Goal: Task Accomplishment & Management: Use online tool/utility

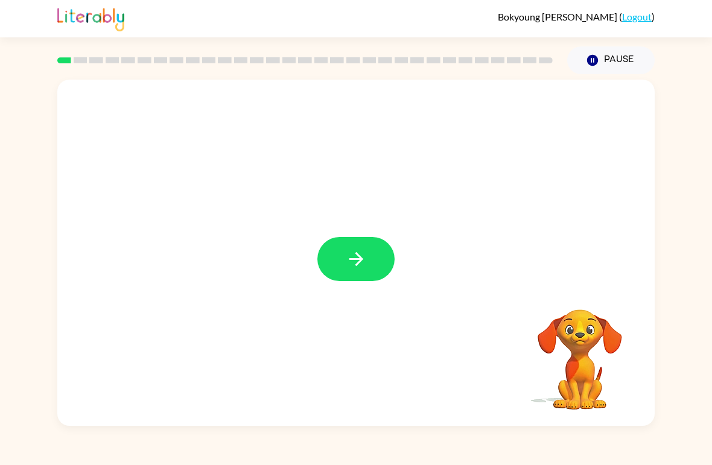
click at [362, 258] on icon "button" at bounding box center [356, 259] width 14 height 14
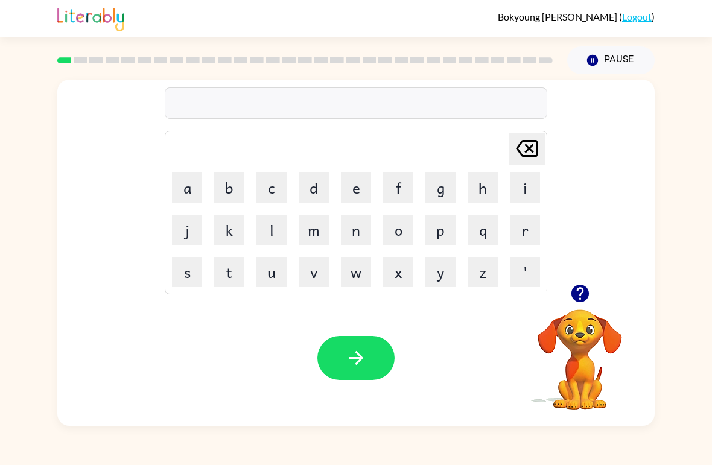
click at [182, 273] on button "s" at bounding box center [187, 272] width 30 height 30
click at [482, 183] on button "h" at bounding box center [483, 188] width 30 height 30
click at [270, 281] on button "u" at bounding box center [272, 272] width 30 height 30
click at [190, 273] on button "s" at bounding box center [187, 272] width 30 height 30
click at [477, 185] on button "h" at bounding box center [483, 188] width 30 height 30
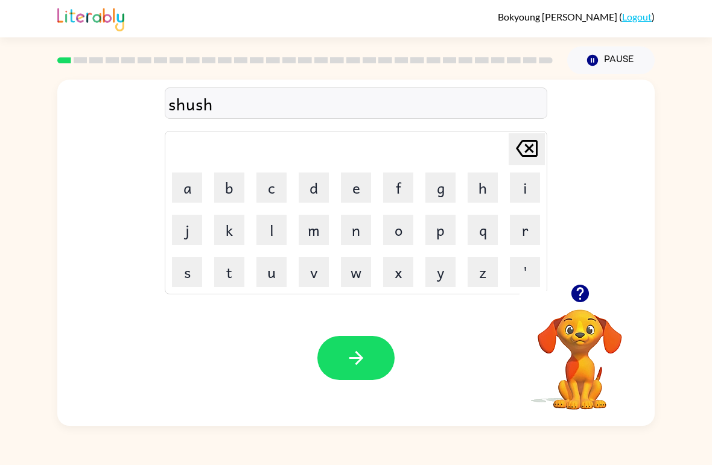
click at [351, 351] on icon "button" at bounding box center [356, 358] width 21 height 21
click at [187, 188] on button "a" at bounding box center [187, 188] width 30 height 30
click at [444, 230] on button "p" at bounding box center [441, 230] width 30 height 30
click at [365, 187] on button "e" at bounding box center [356, 188] width 30 height 30
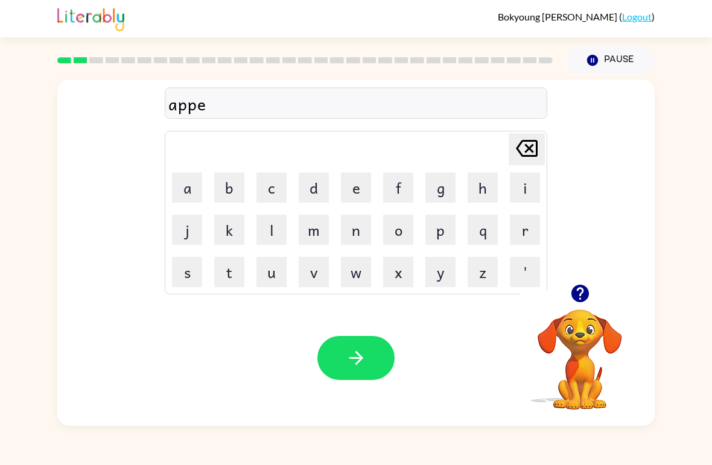
click at [186, 193] on button "a" at bounding box center [187, 188] width 30 height 30
click at [525, 231] on button "r" at bounding box center [525, 230] width 30 height 30
click at [354, 233] on button "n" at bounding box center [356, 230] width 30 height 30
click at [360, 187] on button "e" at bounding box center [356, 188] width 30 height 30
click at [354, 232] on button "n" at bounding box center [356, 230] width 30 height 30
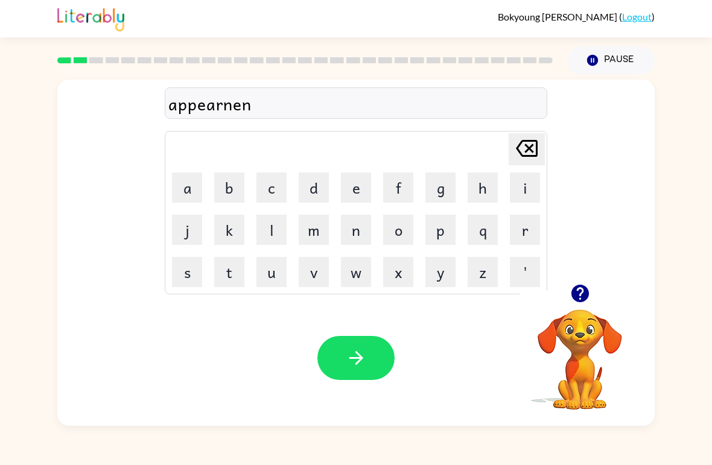
click at [285, 183] on button "c" at bounding box center [272, 188] width 30 height 30
click at [355, 193] on button "e" at bounding box center [356, 188] width 30 height 30
click at [344, 347] on button "button" at bounding box center [355, 358] width 77 height 44
click at [526, 231] on button "r" at bounding box center [525, 230] width 30 height 30
click at [357, 189] on button "e" at bounding box center [356, 188] width 30 height 30
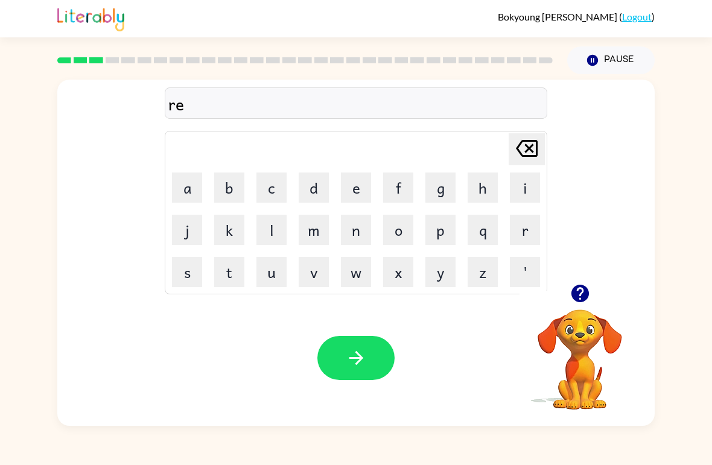
click at [185, 189] on button "a" at bounding box center [187, 188] width 30 height 30
click at [520, 220] on button "r" at bounding box center [525, 230] width 30 height 30
click at [529, 143] on icon "[PERSON_NAME] last character input" at bounding box center [526, 148] width 29 height 29
click at [277, 229] on button "l" at bounding box center [272, 230] width 30 height 30
click at [275, 227] on button "l" at bounding box center [272, 230] width 30 height 30
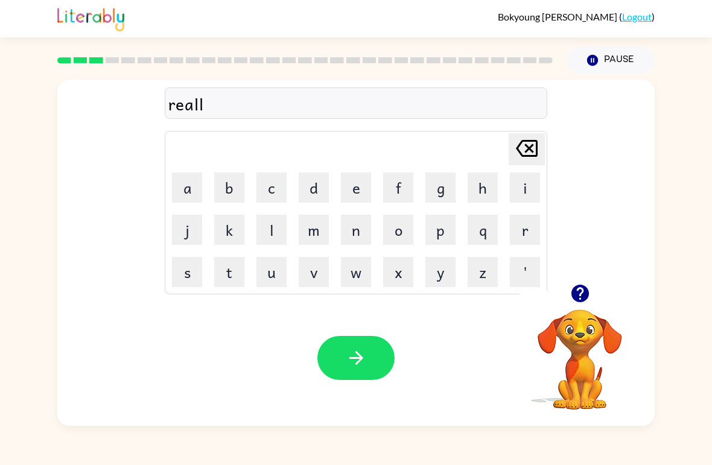
click at [523, 188] on button "i" at bounding box center [525, 188] width 30 height 30
click at [228, 270] on button "t" at bounding box center [229, 272] width 30 height 30
click at [436, 273] on button "y" at bounding box center [441, 272] width 30 height 30
click at [360, 351] on icon "button" at bounding box center [356, 358] width 21 height 21
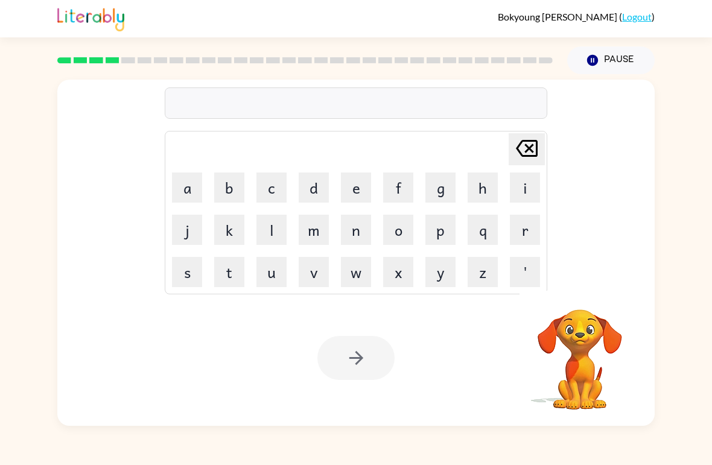
click at [350, 189] on button "e" at bounding box center [356, 188] width 30 height 30
click at [270, 232] on button "l" at bounding box center [272, 230] width 30 height 30
click at [526, 187] on button "i" at bounding box center [525, 188] width 30 height 30
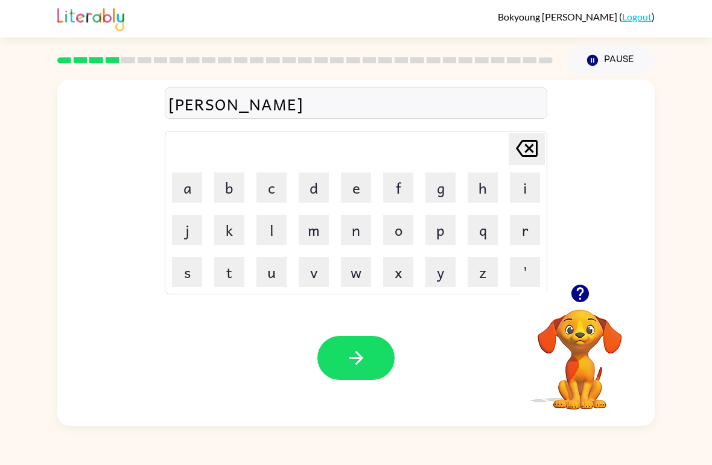
click at [314, 231] on button "m" at bounding box center [314, 230] width 30 height 30
click at [190, 188] on button "a" at bounding box center [187, 188] width 30 height 30
click at [225, 267] on button "t" at bounding box center [229, 272] width 30 height 30
click at [356, 189] on button "e" at bounding box center [356, 188] width 30 height 30
click at [365, 347] on button "button" at bounding box center [355, 358] width 77 height 44
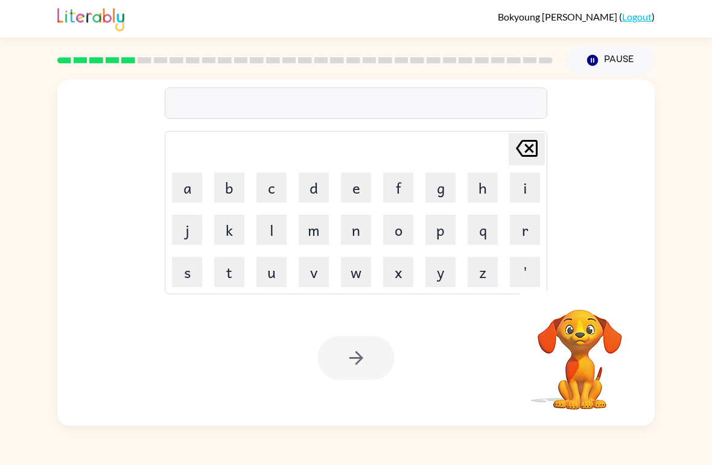
click at [10, 315] on div "[PERSON_NAME] last character input a b c d e f g h i j k l m n o p q r s t u v …" at bounding box center [356, 250] width 712 height 352
click at [321, 193] on button "d" at bounding box center [314, 188] width 30 height 30
click at [401, 225] on button "o" at bounding box center [398, 230] width 30 height 30
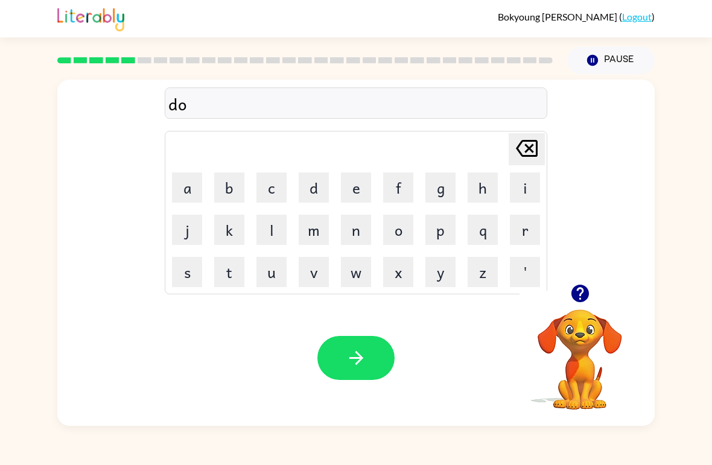
click at [447, 233] on button "p" at bounding box center [441, 230] width 30 height 30
click at [273, 220] on button "l" at bounding box center [272, 230] width 30 height 30
click at [525, 185] on button "i" at bounding box center [525, 188] width 30 height 30
click at [281, 189] on button "c" at bounding box center [272, 188] width 30 height 30
click at [184, 189] on button "a" at bounding box center [187, 188] width 30 height 30
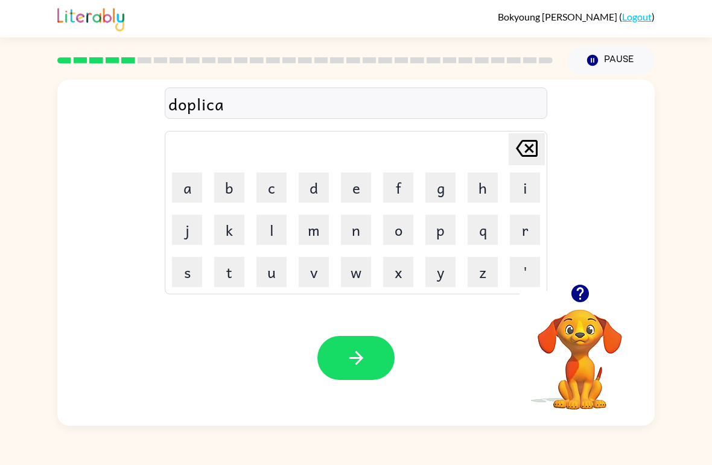
click at [232, 277] on button "t" at bounding box center [229, 272] width 30 height 30
click at [357, 188] on button "e" at bounding box center [356, 188] width 30 height 30
click at [342, 352] on button "button" at bounding box center [355, 358] width 77 height 44
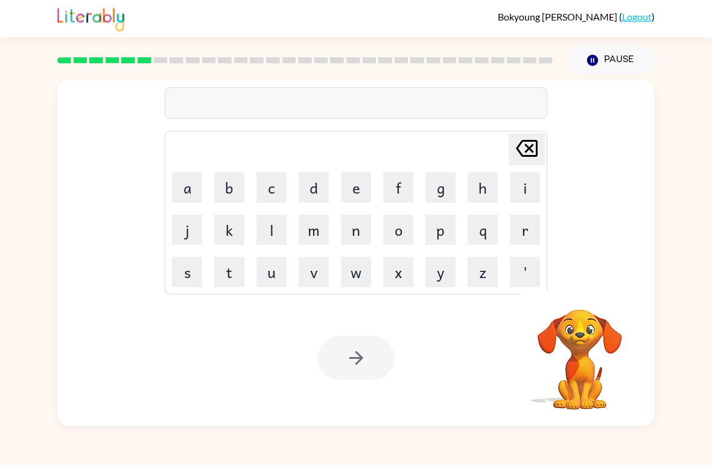
click at [321, 271] on button "v" at bounding box center [314, 272] width 30 height 30
click at [184, 181] on button "a" at bounding box center [187, 188] width 30 height 30
click at [275, 191] on button "c" at bounding box center [272, 188] width 30 height 30
click at [193, 191] on button "a" at bounding box center [187, 188] width 30 height 30
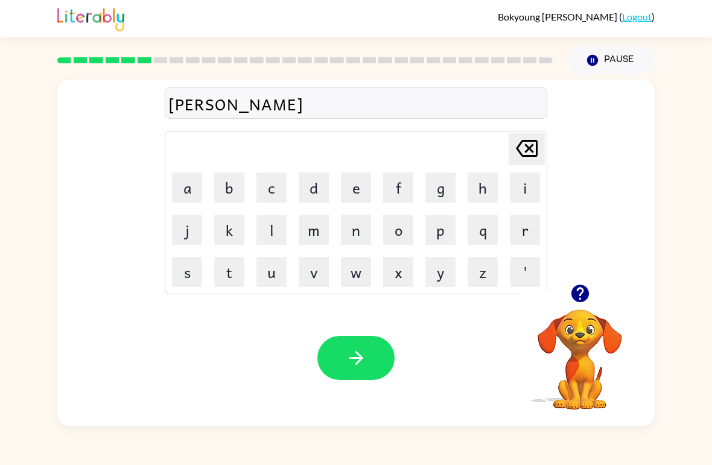
click at [235, 273] on button "t" at bounding box center [229, 272] width 30 height 30
click at [185, 191] on button "a" at bounding box center [187, 188] width 30 height 30
click at [535, 145] on icon "[PERSON_NAME] last character input" at bounding box center [526, 148] width 29 height 29
click at [520, 176] on button "i" at bounding box center [525, 188] width 30 height 30
click at [399, 229] on button "o" at bounding box center [398, 230] width 30 height 30
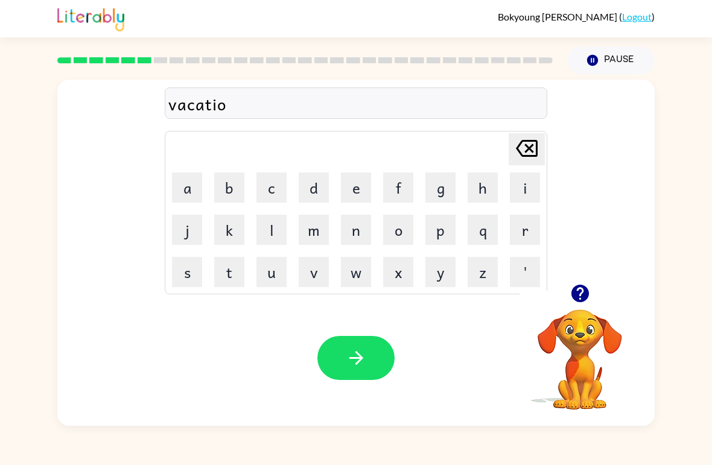
click at [357, 229] on button "n" at bounding box center [356, 230] width 30 height 30
click at [365, 357] on icon "button" at bounding box center [356, 358] width 21 height 21
click at [438, 225] on button "p" at bounding box center [441, 230] width 30 height 30
click at [263, 274] on button "u" at bounding box center [272, 272] width 30 height 30
click at [317, 187] on button "d" at bounding box center [314, 188] width 30 height 30
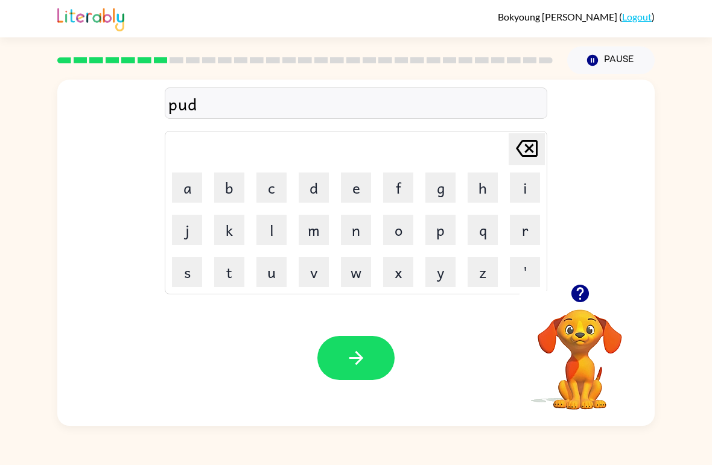
click at [317, 186] on button "d" at bounding box center [314, 188] width 30 height 30
click at [278, 227] on button "l" at bounding box center [272, 230] width 30 height 30
click at [354, 186] on button "e" at bounding box center [356, 188] width 30 height 30
click at [360, 367] on icon "button" at bounding box center [356, 358] width 21 height 21
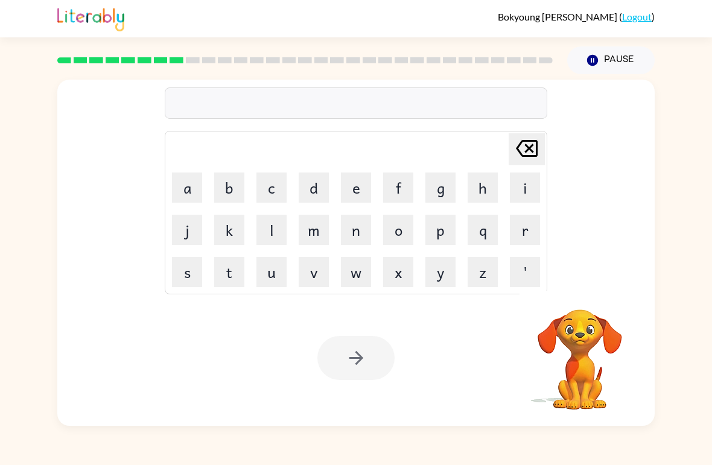
click at [191, 190] on button "a" at bounding box center [187, 188] width 30 height 30
click at [540, 139] on icon "[PERSON_NAME] last character input" at bounding box center [526, 148] width 29 height 29
click at [540, 138] on icon "[PERSON_NAME] last character input" at bounding box center [526, 148] width 29 height 29
click at [445, 227] on button "p" at bounding box center [441, 230] width 30 height 30
click at [190, 193] on button "a" at bounding box center [187, 188] width 30 height 30
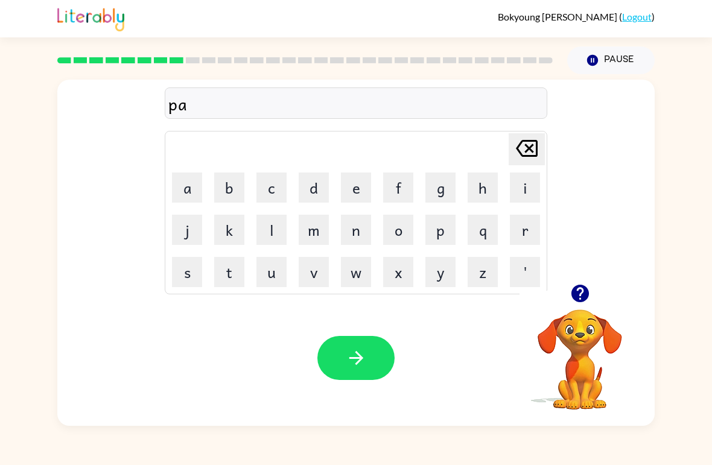
click at [520, 235] on button "r" at bounding box center [525, 230] width 30 height 30
click at [226, 273] on button "t" at bounding box center [229, 272] width 30 height 30
click at [514, 189] on button "i" at bounding box center [525, 188] width 30 height 30
click at [263, 193] on button "c" at bounding box center [272, 188] width 30 height 30
click at [275, 235] on button "l" at bounding box center [272, 230] width 30 height 30
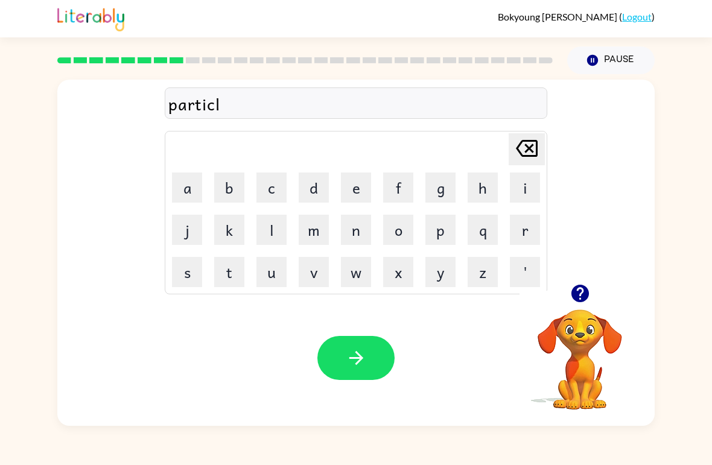
click at [357, 193] on button "e" at bounding box center [356, 188] width 30 height 30
click at [369, 374] on button "button" at bounding box center [355, 358] width 77 height 44
click at [573, 293] on icon "button" at bounding box center [580, 294] width 18 height 18
click at [517, 237] on button "r" at bounding box center [525, 230] width 30 height 30
click at [351, 192] on button "e" at bounding box center [356, 188] width 30 height 30
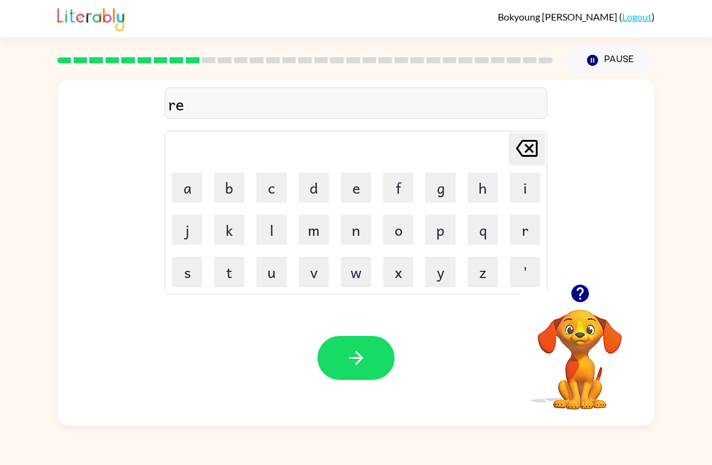
click at [276, 183] on button "c" at bounding box center [272, 188] width 30 height 30
click at [179, 195] on button "a" at bounding box center [187, 188] width 30 height 30
click at [438, 232] on button "p" at bounding box center [441, 230] width 30 height 30
click at [577, 293] on icon "button" at bounding box center [580, 294] width 18 height 18
click at [234, 267] on button "t" at bounding box center [229, 272] width 30 height 30
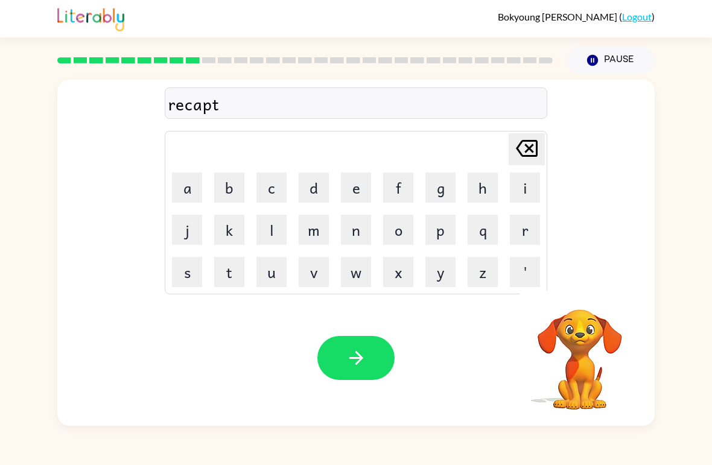
click at [537, 185] on button "i" at bounding box center [525, 188] width 30 height 30
click at [405, 235] on button "o" at bounding box center [398, 230] width 30 height 30
click at [525, 152] on icon at bounding box center [527, 148] width 22 height 17
click at [525, 152] on icon "[PERSON_NAME] last character input" at bounding box center [526, 148] width 29 height 29
click at [530, 146] on icon "[PERSON_NAME] last character input" at bounding box center [526, 148] width 29 height 29
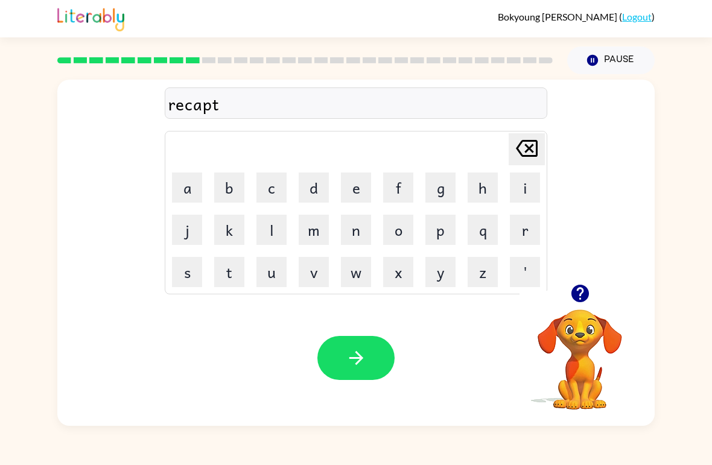
click at [529, 146] on icon "[PERSON_NAME] last character input" at bounding box center [526, 148] width 29 height 29
click at [221, 272] on button "t" at bounding box center [229, 272] width 30 height 30
click at [356, 183] on button "e" at bounding box center [356, 188] width 30 height 30
click at [514, 229] on button "r" at bounding box center [525, 230] width 30 height 30
click at [526, 146] on icon at bounding box center [527, 148] width 22 height 17
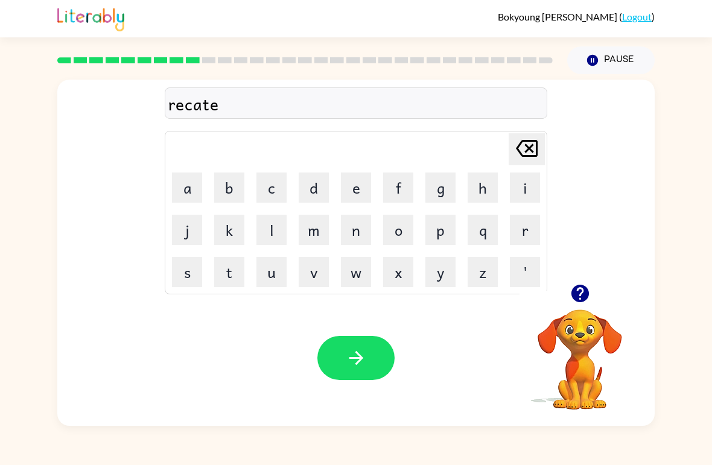
click at [526, 146] on icon at bounding box center [527, 148] width 22 height 17
click at [277, 187] on button "c" at bounding box center [272, 188] width 30 height 30
click at [484, 188] on button "h" at bounding box center [483, 188] width 30 height 30
click at [359, 179] on button "e" at bounding box center [356, 188] width 30 height 30
click at [521, 238] on button "r" at bounding box center [525, 230] width 30 height 30
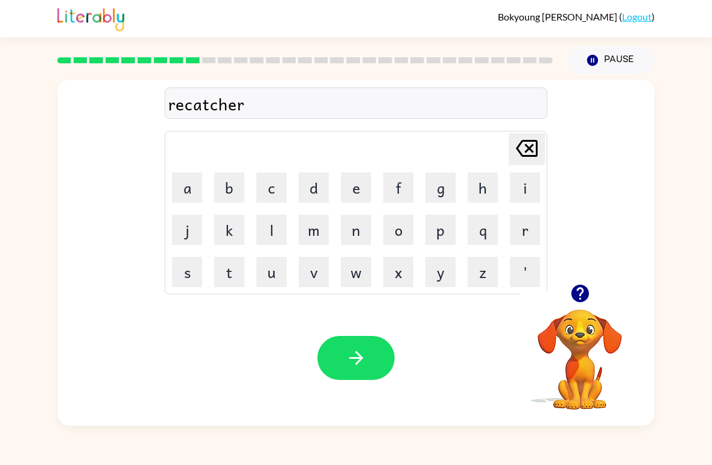
click at [354, 343] on button "button" at bounding box center [355, 358] width 77 height 44
click at [448, 228] on button "p" at bounding box center [441, 230] width 30 height 30
click at [528, 232] on button "r" at bounding box center [525, 230] width 30 height 30
click at [352, 183] on button "e" at bounding box center [356, 188] width 30 height 30
click at [179, 270] on button "s" at bounding box center [187, 272] width 30 height 30
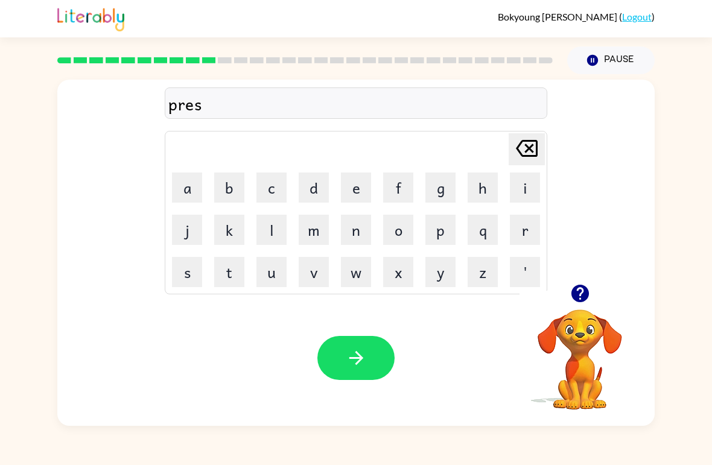
click at [263, 185] on button "c" at bounding box center [272, 188] width 30 height 30
click at [480, 183] on button "h" at bounding box center [483, 188] width 30 height 30
click at [394, 225] on button "o" at bounding box center [398, 230] width 30 height 30
click at [265, 232] on button "l" at bounding box center [272, 230] width 30 height 30
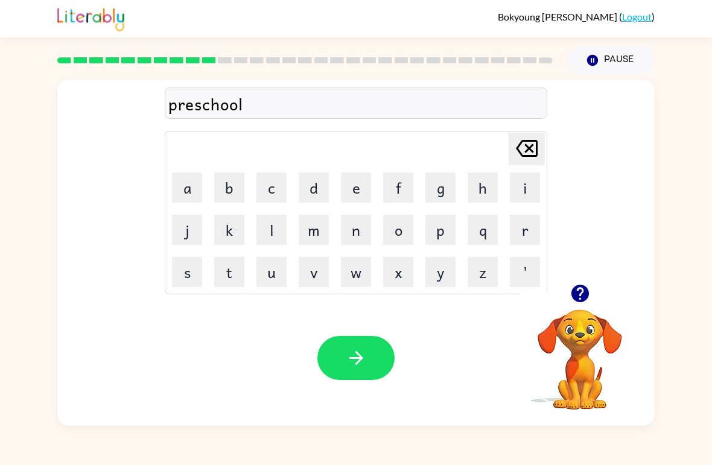
click at [346, 361] on icon "button" at bounding box center [356, 358] width 21 height 21
click at [574, 281] on button "button" at bounding box center [580, 293] width 31 height 31
click at [276, 198] on button "c" at bounding box center [272, 188] width 30 height 30
click at [510, 232] on button "r" at bounding box center [525, 230] width 30 height 30
click at [182, 196] on button "a" at bounding box center [187, 188] width 30 height 30
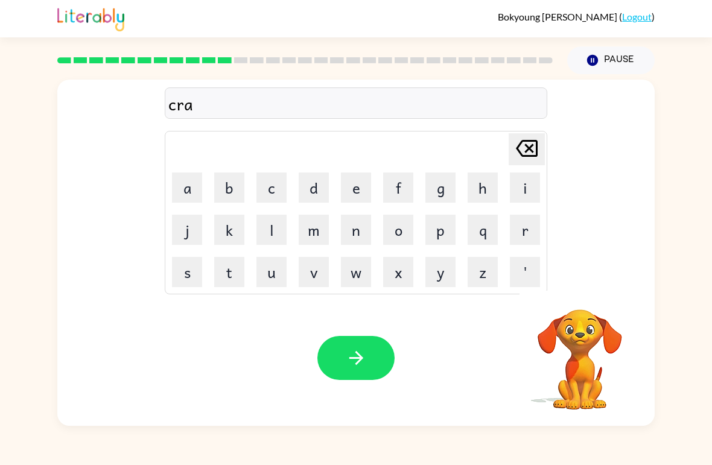
click at [319, 270] on button "v" at bounding box center [314, 272] width 30 height 30
click at [343, 200] on button "e" at bounding box center [356, 188] width 30 height 30
click at [366, 346] on button "button" at bounding box center [355, 358] width 77 height 44
click at [311, 181] on button "d" at bounding box center [314, 188] width 30 height 30
click at [521, 186] on button "i" at bounding box center [525, 188] width 30 height 30
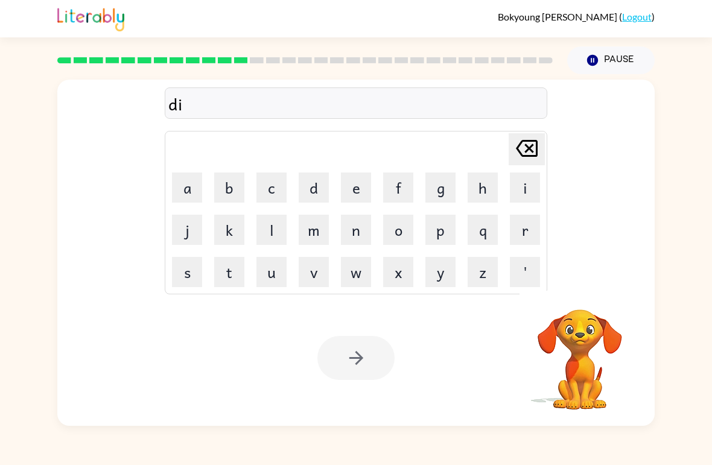
click at [280, 177] on button "c" at bounding box center [272, 188] width 30 height 30
click at [232, 276] on button "t" at bounding box center [229, 272] width 30 height 30
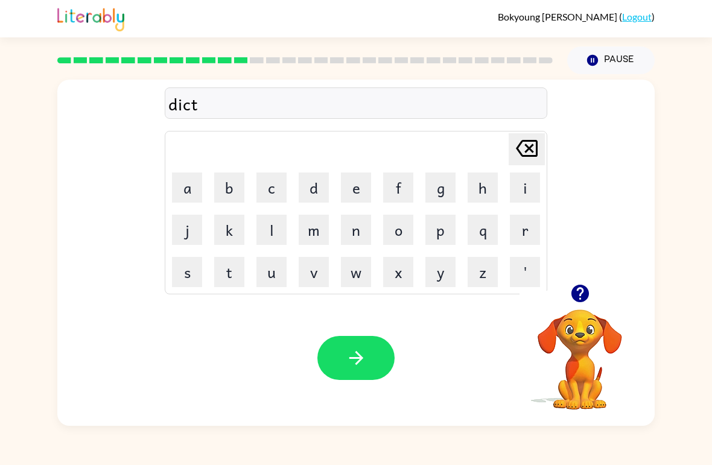
click at [183, 190] on button "a" at bounding box center [187, 188] width 30 height 30
click at [278, 185] on button "c" at bounding box center [272, 188] width 30 height 30
click at [529, 153] on icon "[PERSON_NAME] last character input" at bounding box center [526, 148] width 29 height 29
click at [235, 220] on button "k" at bounding box center [229, 230] width 30 height 30
click at [360, 186] on button "e" at bounding box center [356, 188] width 30 height 30
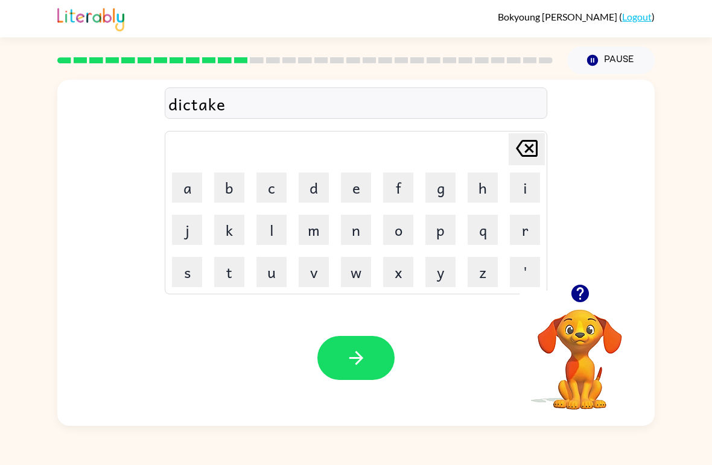
click at [360, 354] on icon "button" at bounding box center [356, 358] width 21 height 21
click at [190, 181] on button "a" at bounding box center [187, 188] width 30 height 30
click at [443, 269] on button "y" at bounding box center [441, 272] width 30 height 30
click at [517, 148] on icon at bounding box center [527, 148] width 22 height 17
click at [517, 147] on icon "[PERSON_NAME] last character input" at bounding box center [526, 148] width 29 height 29
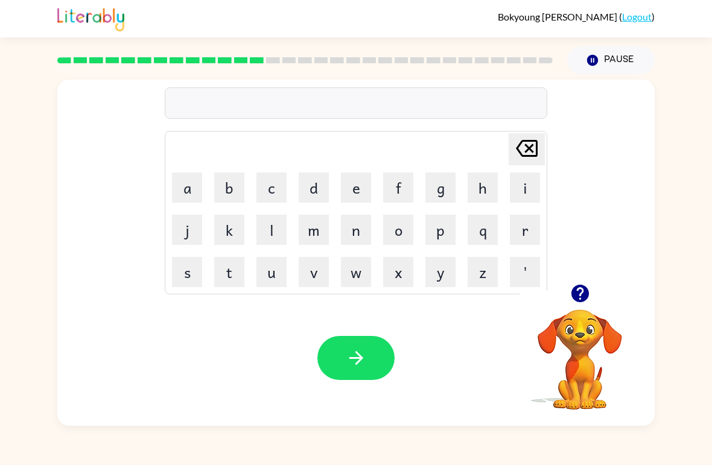
click at [527, 140] on icon "[PERSON_NAME] last character input" at bounding box center [526, 148] width 29 height 29
click at [444, 238] on button "p" at bounding box center [441, 230] width 30 height 30
click at [182, 188] on button "a" at bounding box center [187, 188] width 30 height 30
click at [437, 276] on button "y" at bounding box center [441, 272] width 30 height 30
click at [313, 235] on button "m" at bounding box center [314, 230] width 30 height 30
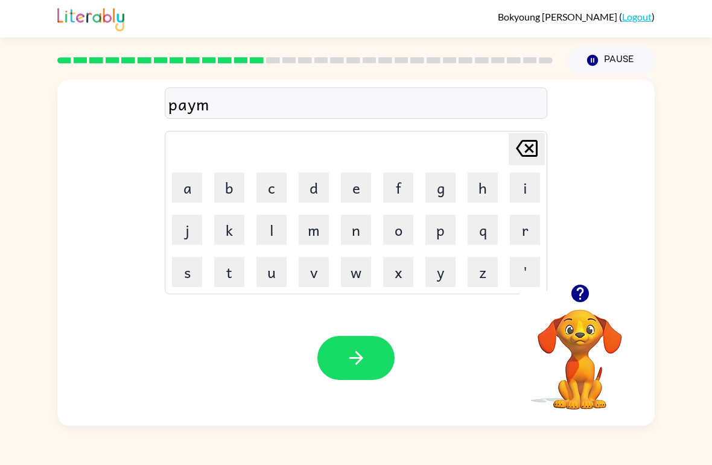
click at [357, 188] on button "e" at bounding box center [356, 188] width 30 height 30
click at [363, 237] on button "n" at bounding box center [356, 230] width 30 height 30
click at [219, 278] on button "t" at bounding box center [229, 272] width 30 height 30
click at [384, 355] on button "button" at bounding box center [355, 358] width 77 height 44
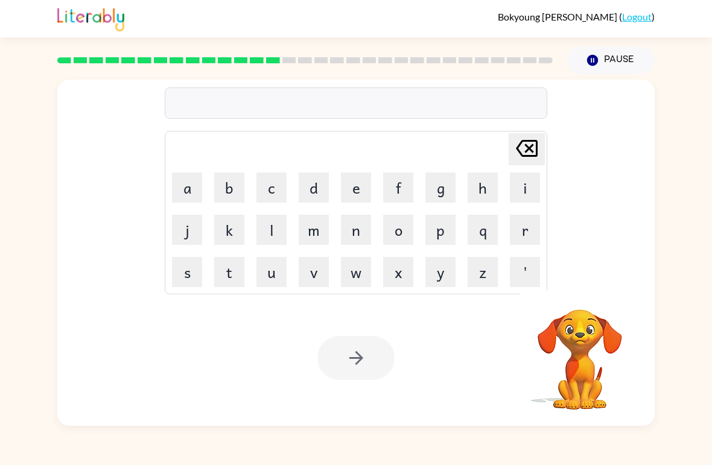
click at [318, 229] on button "m" at bounding box center [314, 230] width 30 height 30
click at [185, 191] on button "a" at bounding box center [187, 188] width 30 height 30
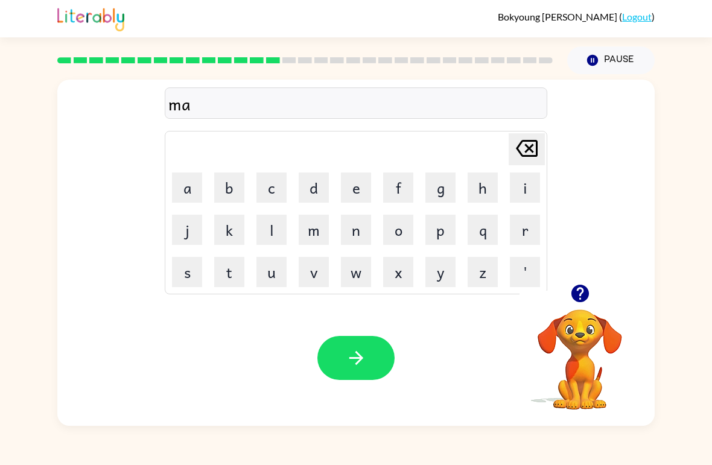
click at [183, 227] on button "j" at bounding box center [187, 230] width 30 height 30
click at [404, 225] on button "o" at bounding box center [398, 230] width 30 height 30
click at [529, 226] on button "r" at bounding box center [525, 230] width 30 height 30
click at [579, 296] on icon "button" at bounding box center [580, 294] width 18 height 18
click at [365, 356] on icon "button" at bounding box center [356, 358] width 21 height 21
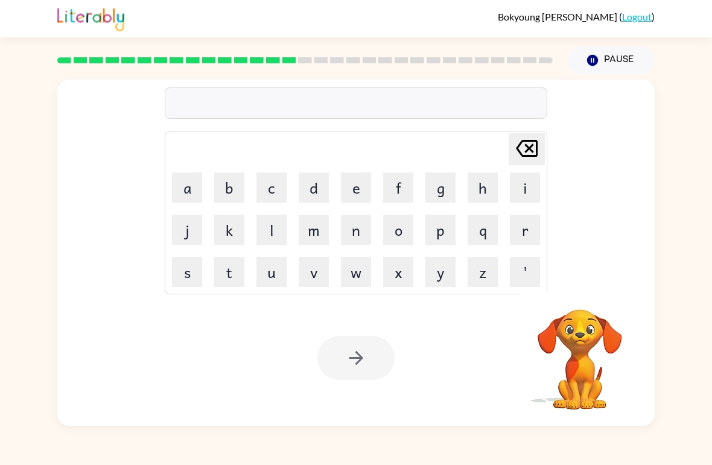
click at [188, 275] on button "s" at bounding box center [187, 272] width 30 height 30
click at [447, 229] on button "p" at bounding box center [441, 230] width 30 height 30
click at [190, 192] on button "a" at bounding box center [187, 188] width 30 height 30
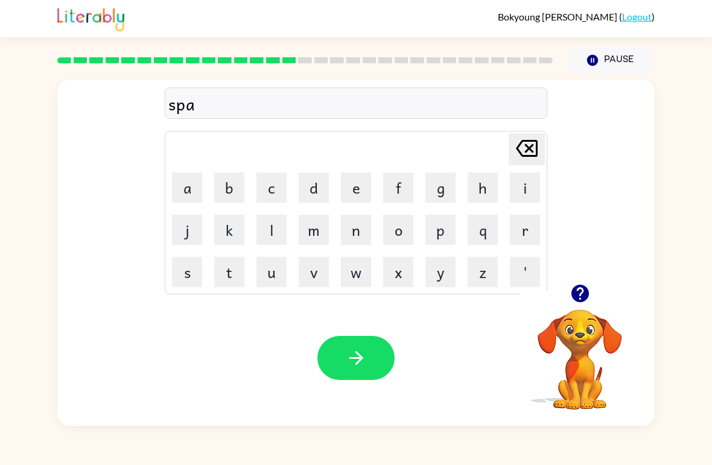
click at [527, 234] on button "r" at bounding box center [525, 230] width 30 height 30
click at [273, 194] on button "c" at bounding box center [272, 188] width 30 height 30
click at [225, 228] on button "k" at bounding box center [229, 230] width 30 height 30
click at [526, 156] on icon at bounding box center [527, 148] width 22 height 17
click at [521, 155] on icon at bounding box center [527, 148] width 22 height 17
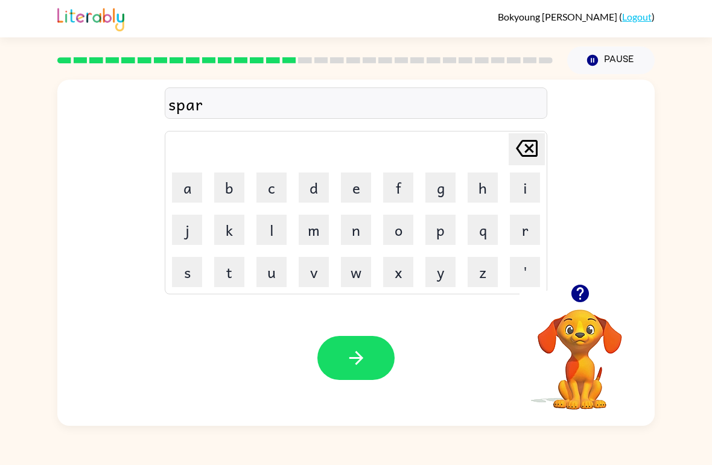
click at [267, 229] on button "l" at bounding box center [272, 230] width 30 height 30
click at [222, 215] on button "k" at bounding box center [229, 230] width 30 height 30
click at [528, 144] on icon "[PERSON_NAME] last character input" at bounding box center [526, 148] width 29 height 29
click at [529, 144] on icon "[PERSON_NAME] last character input" at bounding box center [526, 148] width 29 height 29
click at [232, 232] on button "k" at bounding box center [229, 230] width 30 height 30
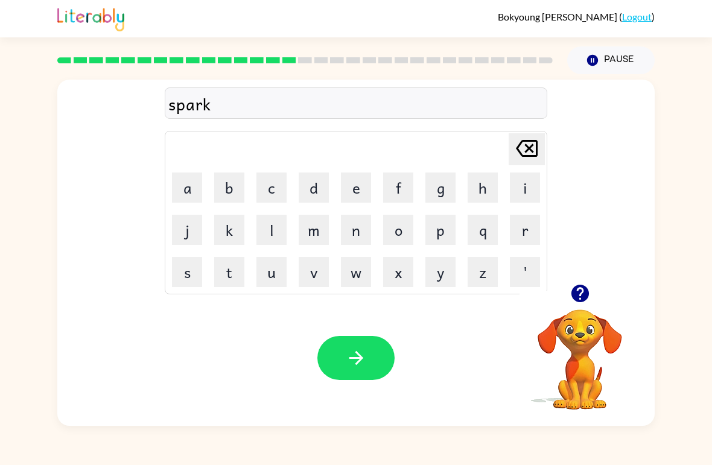
click at [356, 369] on icon "button" at bounding box center [356, 358] width 21 height 21
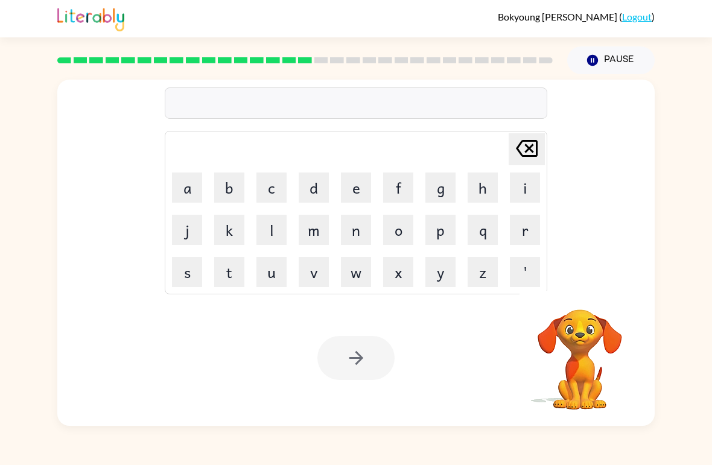
click at [438, 237] on button "p" at bounding box center [441, 230] width 30 height 30
click at [188, 193] on button "a" at bounding box center [187, 188] width 30 height 30
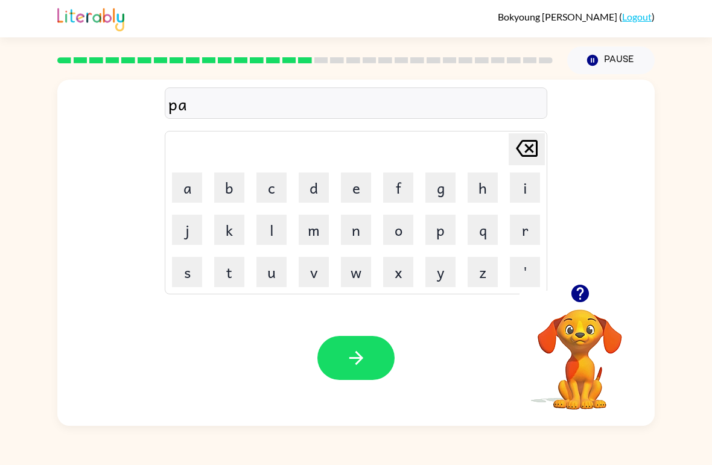
click at [357, 276] on button "w" at bounding box center [356, 272] width 30 height 30
click at [579, 290] on icon "button" at bounding box center [580, 293] width 21 height 21
click at [350, 370] on button "button" at bounding box center [355, 358] width 77 height 44
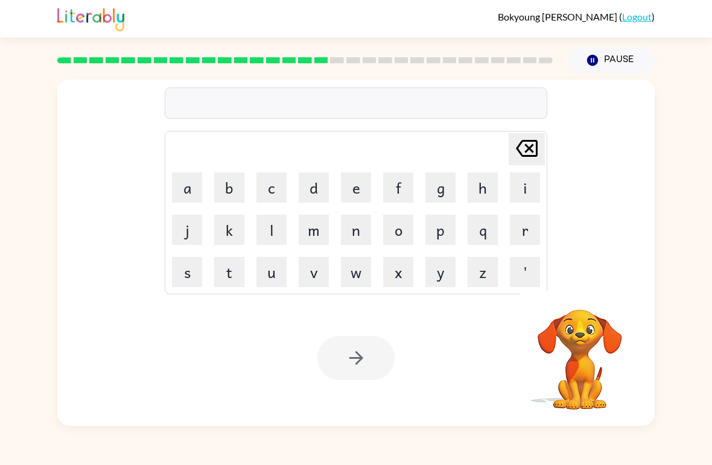
click at [362, 271] on button "w" at bounding box center [356, 272] width 30 height 30
click at [523, 142] on icon at bounding box center [527, 148] width 22 height 17
click at [522, 142] on icon at bounding box center [527, 148] width 22 height 17
click at [195, 273] on button "s" at bounding box center [187, 272] width 30 height 30
click at [440, 229] on button "p" at bounding box center [441, 230] width 30 height 30
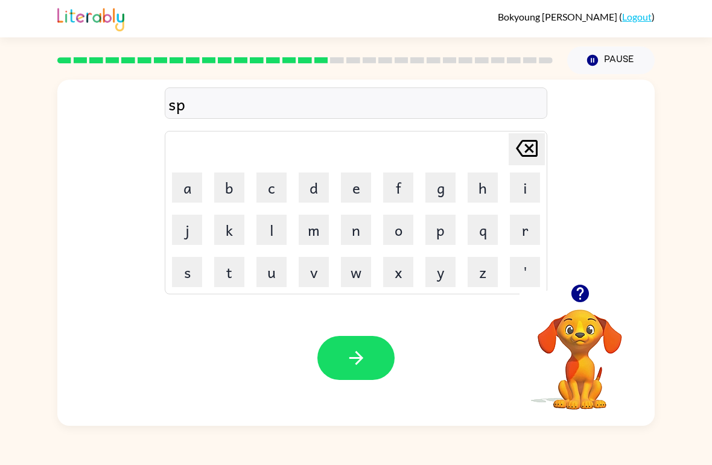
click at [440, 228] on button "p" at bounding box center [441, 230] width 30 height 30
click at [528, 186] on button "i" at bounding box center [525, 188] width 30 height 30
click at [357, 235] on button "n" at bounding box center [356, 230] width 30 height 30
click at [447, 196] on button "g" at bounding box center [441, 188] width 30 height 30
click at [520, 142] on icon "[PERSON_NAME] last character input" at bounding box center [526, 148] width 29 height 29
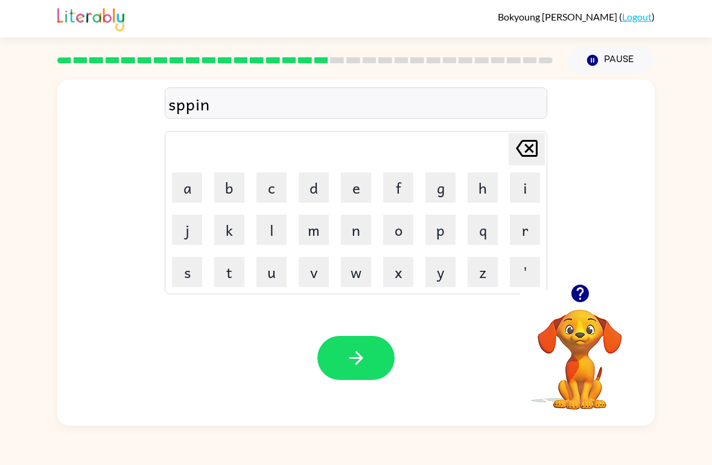
click at [520, 142] on icon "[PERSON_NAME] last character input" at bounding box center [526, 148] width 29 height 29
click at [529, 147] on icon at bounding box center [527, 148] width 22 height 17
click at [528, 147] on icon at bounding box center [527, 148] width 22 height 17
click at [529, 158] on icon "[PERSON_NAME] last character input" at bounding box center [526, 148] width 29 height 29
click at [442, 226] on button "p" at bounding box center [441, 230] width 30 height 30
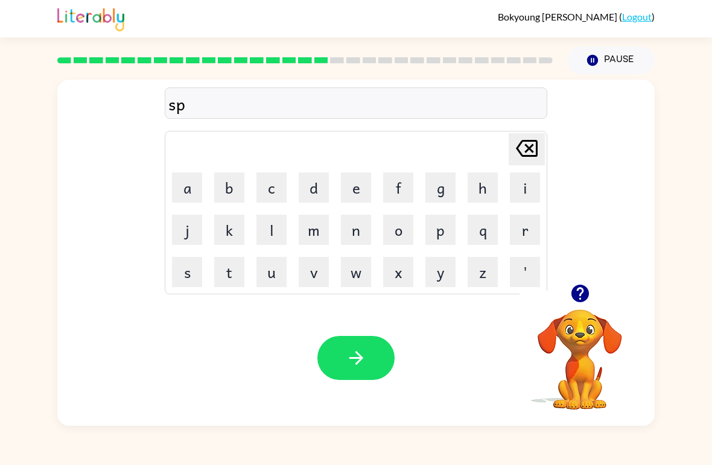
click at [442, 225] on button "p" at bounding box center [441, 230] width 30 height 30
click at [354, 186] on button "e" at bounding box center [356, 188] width 30 height 30
click at [537, 187] on button "i" at bounding box center [525, 188] width 30 height 30
click at [360, 225] on button "n" at bounding box center [356, 230] width 30 height 30
click at [435, 186] on button "g" at bounding box center [441, 188] width 30 height 30
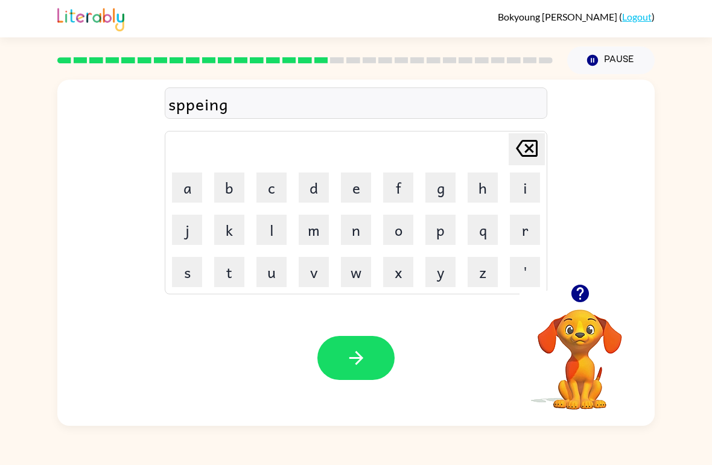
click at [526, 149] on icon "[PERSON_NAME] last character input" at bounding box center [526, 148] width 29 height 29
click at [535, 145] on icon "[PERSON_NAME] last character input" at bounding box center [526, 148] width 29 height 29
click at [534, 145] on icon "[PERSON_NAME] last character input" at bounding box center [526, 148] width 29 height 29
click at [537, 143] on icon at bounding box center [527, 148] width 22 height 17
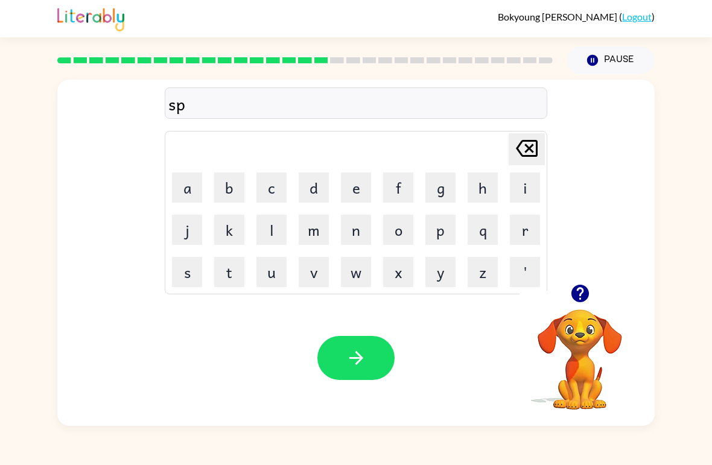
click at [539, 151] on icon "[PERSON_NAME] last character input" at bounding box center [526, 148] width 29 height 29
click at [538, 150] on icon "[PERSON_NAME] last character input" at bounding box center [526, 148] width 29 height 29
click at [537, 163] on icon "[PERSON_NAME] last character input" at bounding box center [526, 148] width 29 height 29
click at [197, 275] on button "s" at bounding box center [187, 272] width 30 height 30
click at [439, 236] on button "p" at bounding box center [441, 230] width 30 height 30
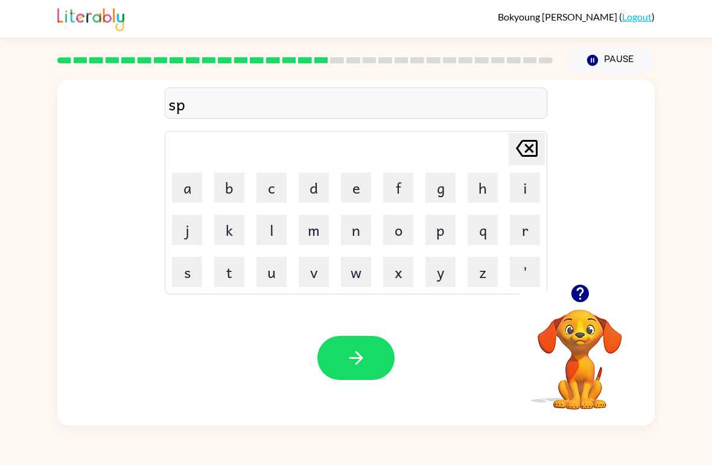
click at [529, 188] on button "i" at bounding box center [525, 188] width 30 height 30
click at [358, 233] on button "n" at bounding box center [356, 230] width 30 height 30
click at [534, 190] on button "i" at bounding box center [525, 188] width 30 height 30
click at [444, 183] on button "g" at bounding box center [441, 188] width 30 height 30
click at [349, 342] on button "button" at bounding box center [355, 358] width 77 height 44
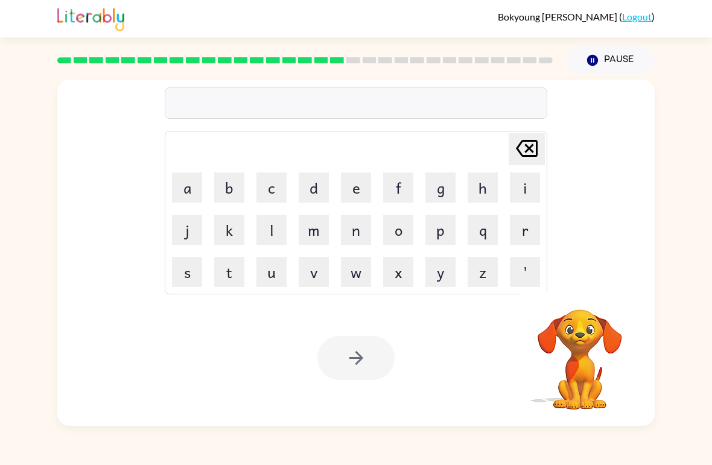
click at [578, 292] on video "Your browser must support playing .mp4 files to use Literably. Please try using…" at bounding box center [580, 351] width 121 height 121
click at [438, 192] on button "g" at bounding box center [441, 188] width 30 height 30
click at [529, 233] on button "r" at bounding box center [525, 230] width 30 height 30
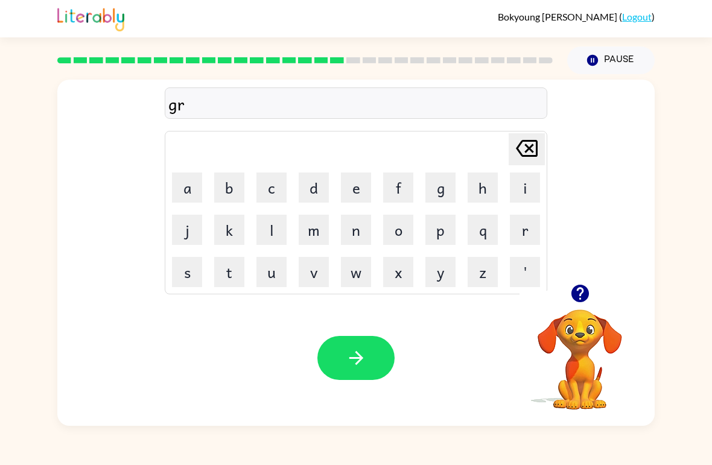
click at [267, 270] on button "u" at bounding box center [272, 272] width 30 height 30
click at [314, 232] on button "m" at bounding box center [314, 230] width 30 height 30
click at [447, 225] on button "p" at bounding box center [441, 230] width 30 height 30
click at [361, 189] on button "e" at bounding box center [356, 188] width 30 height 30
click at [314, 194] on button "d" at bounding box center [314, 188] width 30 height 30
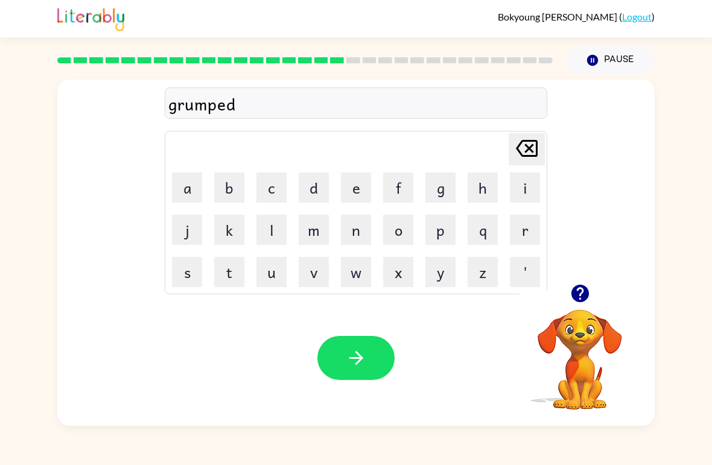
click at [369, 360] on button "button" at bounding box center [355, 358] width 77 height 44
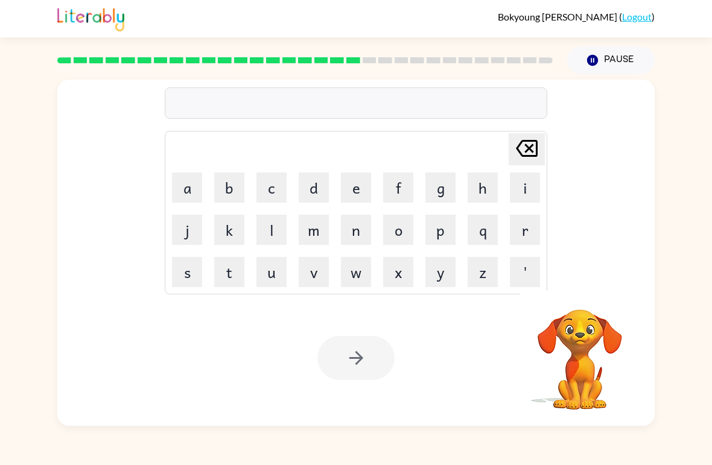
click at [353, 197] on button "e" at bounding box center [356, 188] width 30 height 30
click at [356, 241] on button "n" at bounding box center [356, 230] width 30 height 30
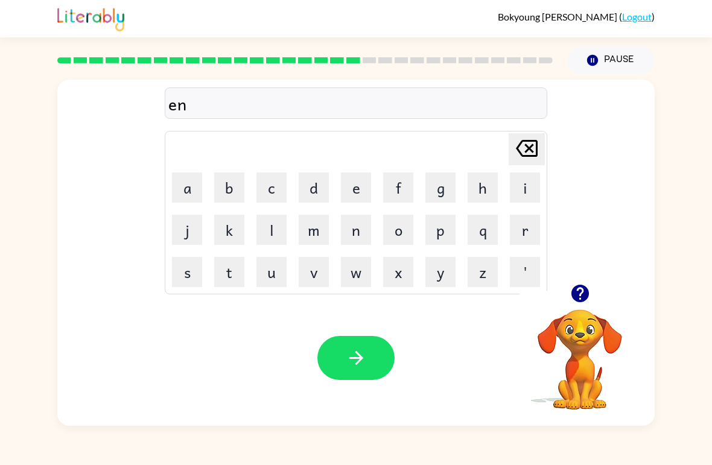
click at [276, 179] on button "c" at bounding box center [272, 188] width 30 height 30
click at [517, 233] on button "r" at bounding box center [525, 230] width 30 height 30
click at [188, 174] on button "a" at bounding box center [187, 188] width 30 height 30
click at [310, 188] on button "d" at bounding box center [314, 188] width 30 height 30
click at [514, 194] on button "i" at bounding box center [525, 188] width 30 height 30
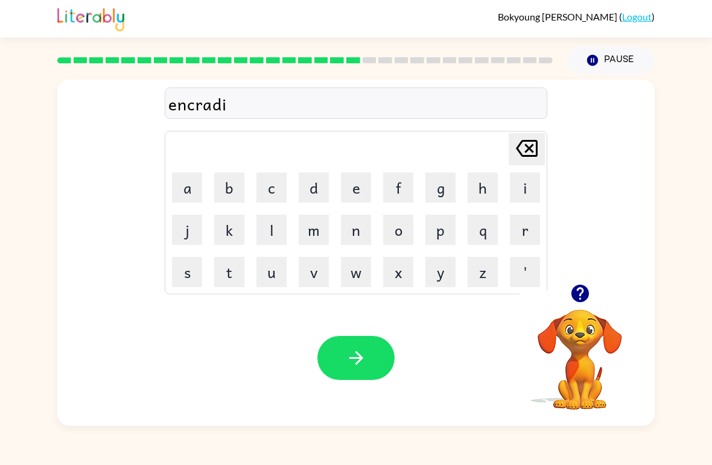
click at [314, 267] on button "v" at bounding box center [314, 272] width 30 height 30
click at [279, 229] on button "l" at bounding box center [272, 230] width 30 height 30
click at [356, 197] on button "e" at bounding box center [356, 188] width 30 height 30
click at [352, 352] on icon "button" at bounding box center [356, 358] width 21 height 21
click at [276, 226] on button "l" at bounding box center [272, 230] width 30 height 30
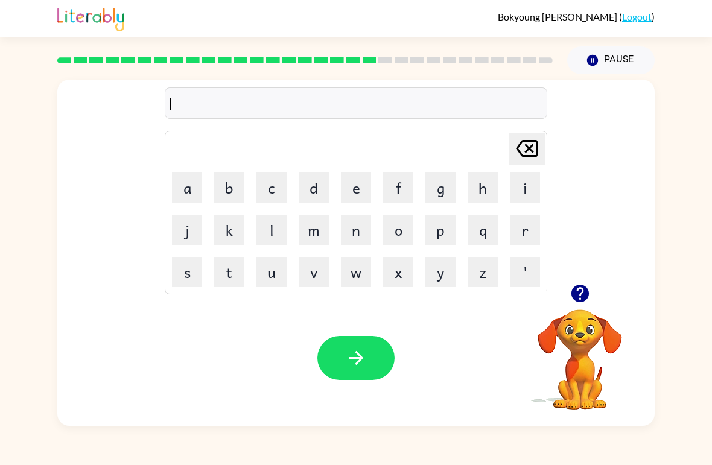
click at [528, 190] on button "i" at bounding box center [525, 188] width 30 height 30
click at [584, 300] on icon "button" at bounding box center [580, 294] width 18 height 18
click at [192, 278] on button "s" at bounding box center [187, 272] width 30 height 30
click at [232, 276] on button "t" at bounding box center [229, 272] width 30 height 30
click at [358, 185] on button "e" at bounding box center [356, 188] width 30 height 30
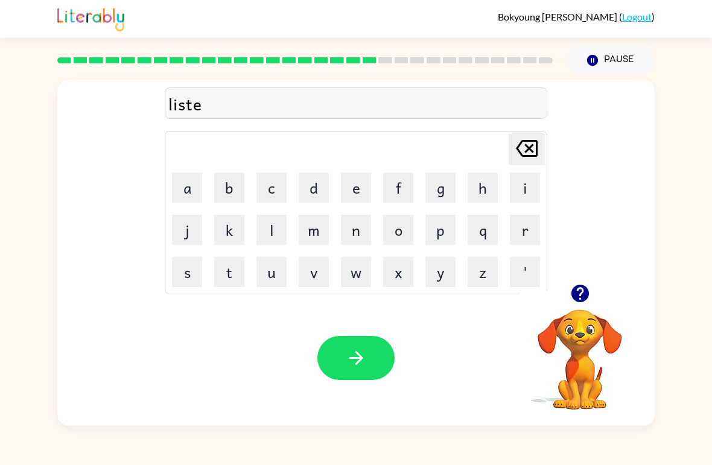
click at [363, 234] on button "n" at bounding box center [356, 230] width 30 height 30
click at [360, 345] on button "button" at bounding box center [355, 358] width 77 height 44
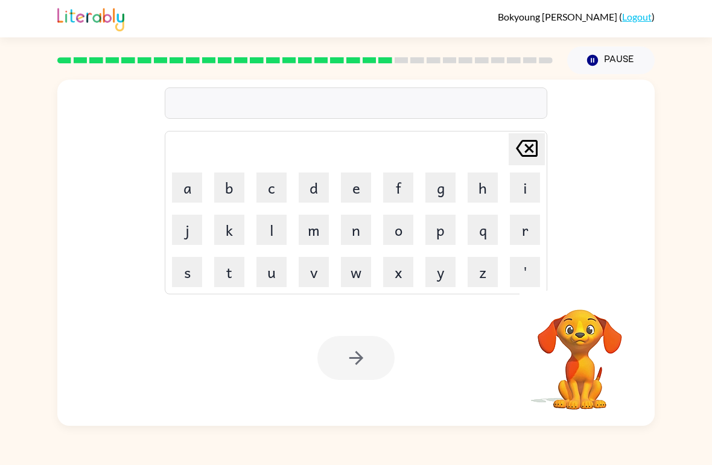
click at [353, 230] on button "n" at bounding box center [356, 230] width 30 height 30
click at [398, 229] on button "o" at bounding box center [398, 230] width 30 height 30
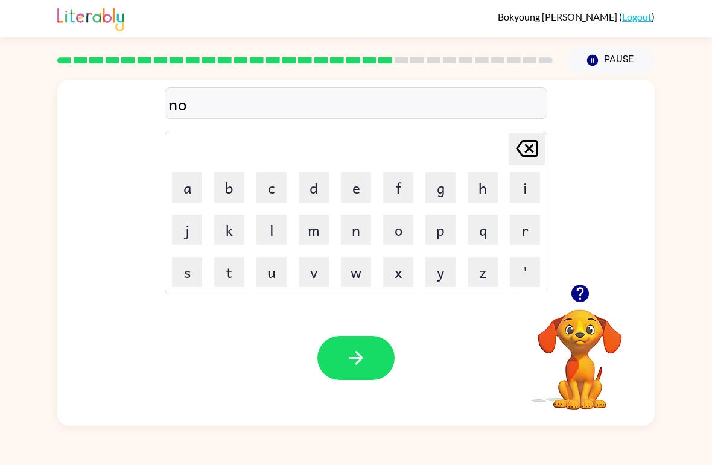
click at [315, 237] on button "m" at bounding box center [314, 230] width 30 height 30
click at [397, 234] on button "o" at bounding box center [398, 230] width 30 height 30
click at [356, 238] on button "n" at bounding box center [356, 230] width 30 height 30
click at [194, 188] on button "a" at bounding box center [187, 188] width 30 height 30
click at [233, 278] on button "t" at bounding box center [229, 272] width 30 height 30
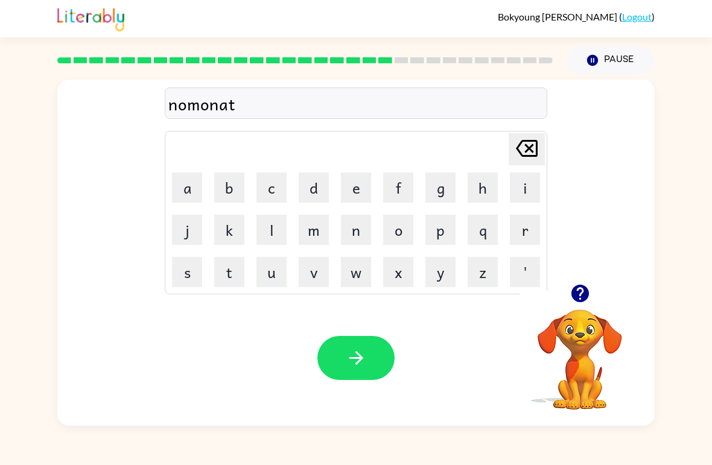
click at [357, 177] on button "e" at bounding box center [356, 188] width 30 height 30
click at [357, 379] on button "button" at bounding box center [355, 358] width 77 height 44
click at [188, 281] on button "s" at bounding box center [187, 272] width 30 height 30
click at [275, 274] on button "u" at bounding box center [272, 272] width 30 height 30
click at [182, 273] on button "s" at bounding box center [187, 272] width 30 height 30
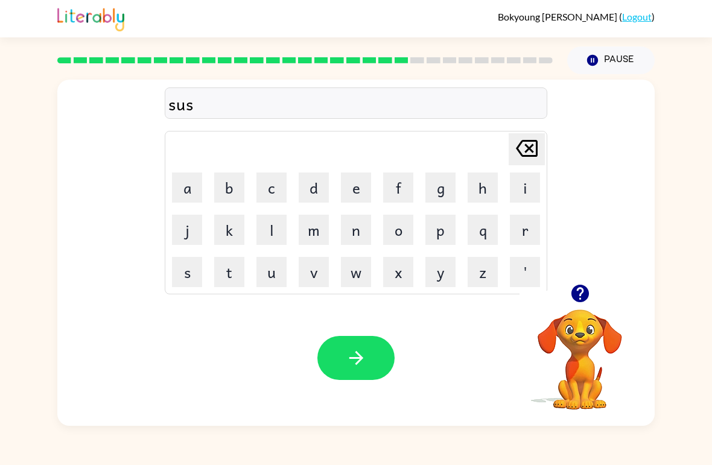
click at [235, 265] on button "t" at bounding box center [229, 272] width 30 height 30
click at [196, 174] on button "a" at bounding box center [187, 188] width 30 height 30
click at [537, 182] on button "i" at bounding box center [525, 188] width 30 height 30
click at [351, 240] on button "n" at bounding box center [356, 230] width 30 height 30
click at [366, 360] on icon "button" at bounding box center [356, 358] width 21 height 21
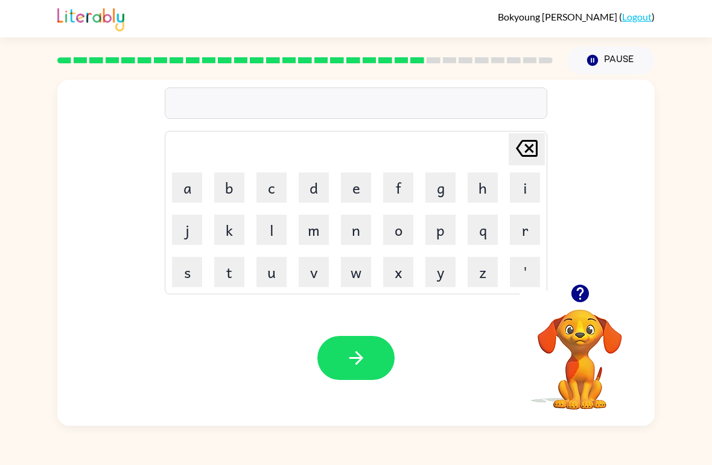
click at [343, 282] on button "w" at bounding box center [356, 272] width 30 height 30
click at [399, 231] on button "o" at bounding box center [398, 230] width 30 height 30
click at [270, 238] on button "l" at bounding box center [272, 230] width 30 height 30
click at [314, 192] on button "d" at bounding box center [314, 188] width 30 height 30
click at [514, 179] on button "i" at bounding box center [525, 188] width 30 height 30
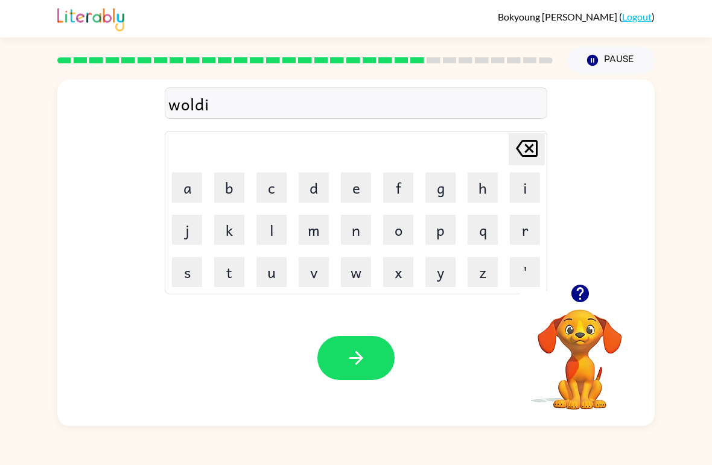
click at [352, 193] on button "e" at bounding box center [356, 188] width 30 height 30
click at [358, 374] on button "button" at bounding box center [355, 358] width 77 height 44
click at [571, 300] on icon "button" at bounding box center [580, 293] width 21 height 21
click at [572, 292] on icon "button" at bounding box center [580, 293] width 21 height 21
click at [536, 228] on button "r" at bounding box center [525, 230] width 30 height 30
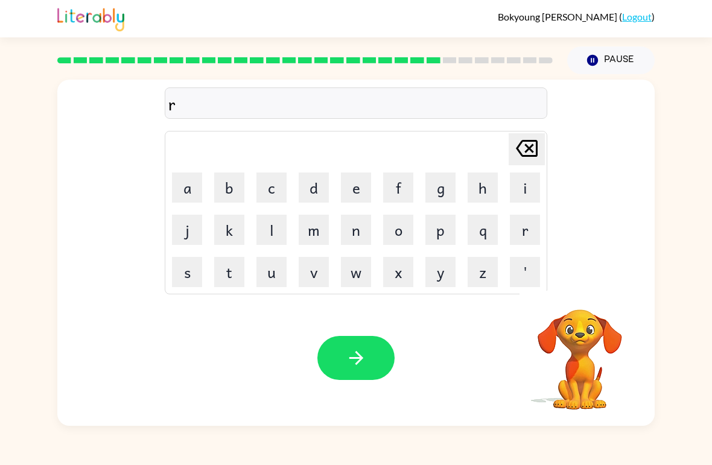
click at [353, 183] on button "e" at bounding box center [356, 188] width 30 height 30
click at [189, 187] on button "a" at bounding box center [187, 188] width 30 height 30
click at [279, 232] on button "l" at bounding box center [272, 230] width 30 height 30
click at [531, 183] on button "i" at bounding box center [525, 188] width 30 height 30
click at [186, 189] on button "a" at bounding box center [187, 188] width 30 height 30
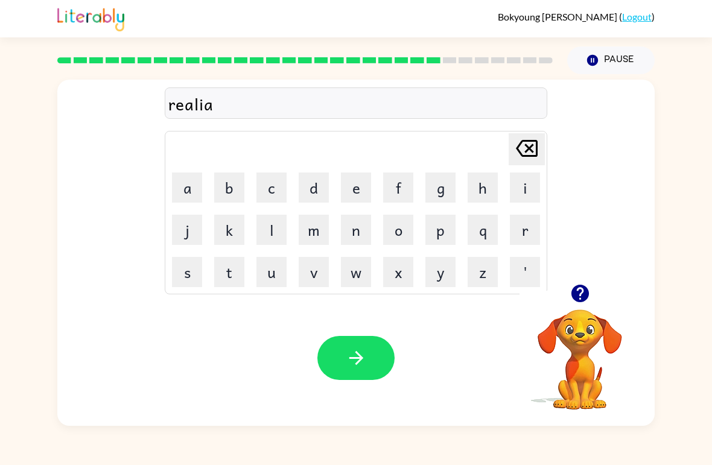
click at [231, 265] on button "t" at bounding box center [229, 272] width 30 height 30
click at [365, 188] on button "e" at bounding box center [356, 188] width 30 height 30
click at [320, 188] on button "d" at bounding box center [314, 188] width 30 height 30
click at [375, 351] on button "button" at bounding box center [355, 358] width 77 height 44
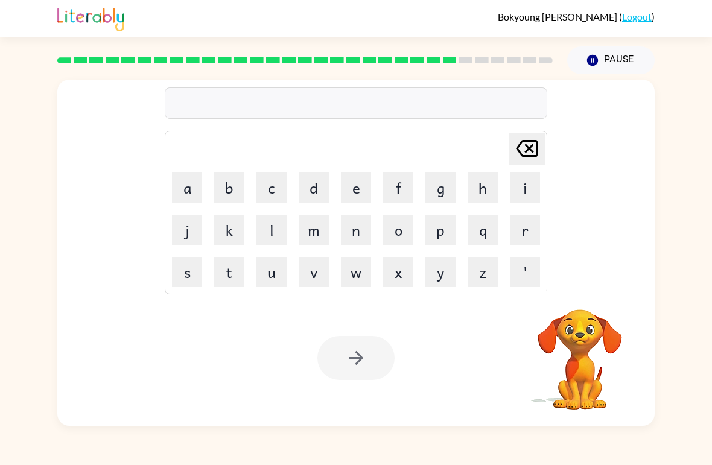
click at [218, 232] on button "k" at bounding box center [229, 230] width 30 height 30
click at [526, 185] on button "i" at bounding box center [525, 188] width 30 height 30
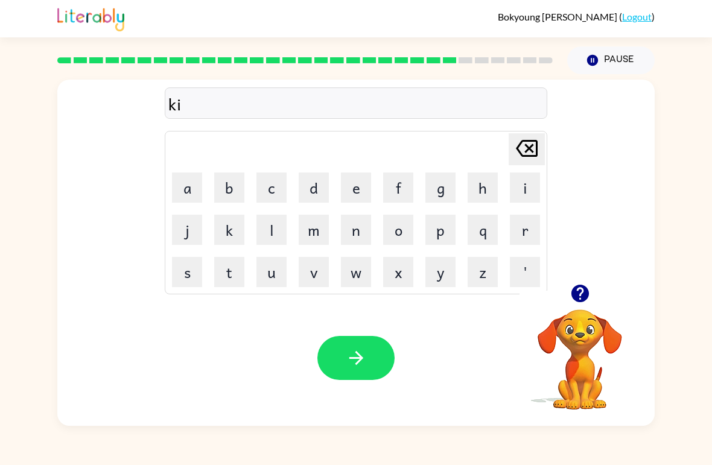
click at [225, 272] on button "t" at bounding box center [229, 272] width 30 height 30
click at [225, 271] on button "t" at bounding box center [229, 272] width 30 height 30
click at [360, 199] on button "e" at bounding box center [356, 188] width 30 height 30
click at [363, 234] on button "n" at bounding box center [356, 230] width 30 height 30
click at [357, 351] on icon "button" at bounding box center [356, 358] width 21 height 21
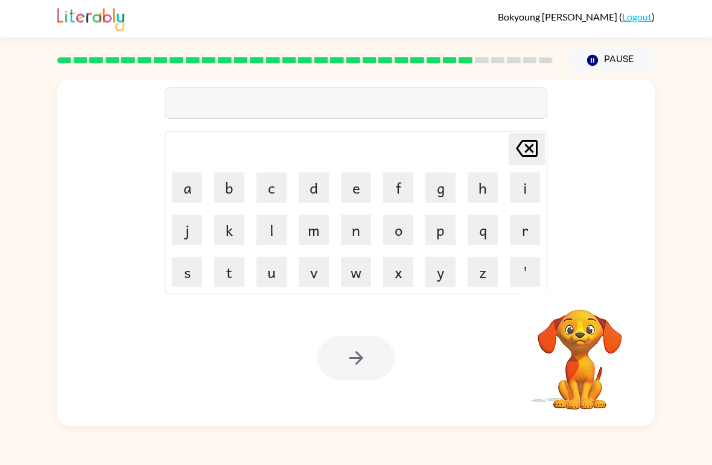
click at [316, 186] on button "d" at bounding box center [314, 188] width 30 height 30
click at [352, 188] on button "e" at bounding box center [356, 188] width 30 height 30
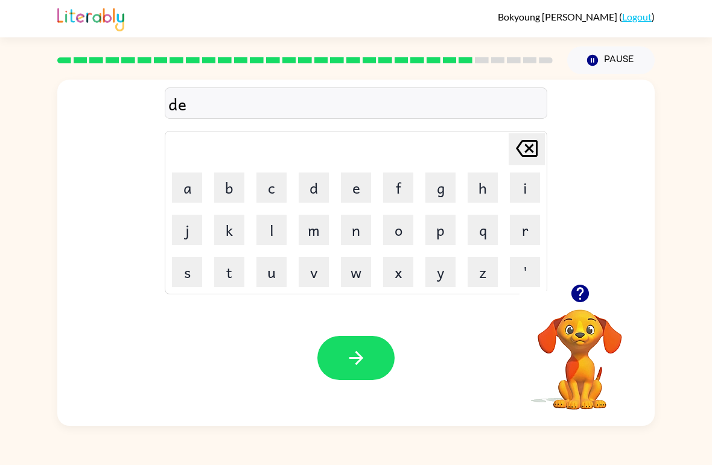
click at [447, 232] on button "p" at bounding box center [441, 230] width 30 height 30
click at [190, 197] on button "a" at bounding box center [187, 188] width 30 height 30
click at [526, 230] on button "r" at bounding box center [525, 230] width 30 height 30
click at [233, 268] on button "t" at bounding box center [229, 272] width 30 height 30
click at [316, 237] on button "m" at bounding box center [314, 230] width 30 height 30
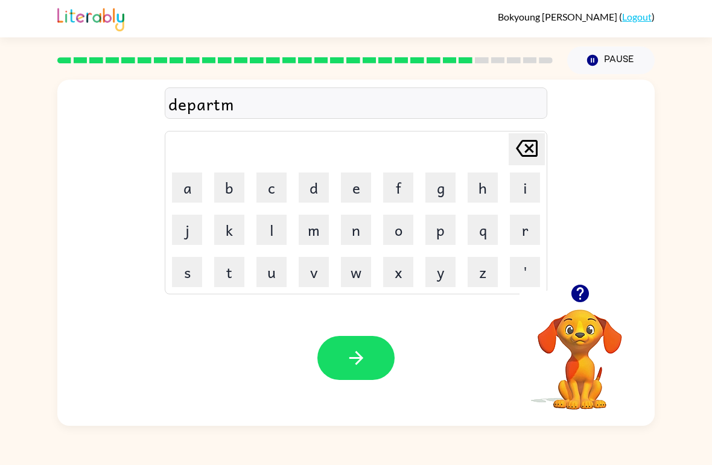
click at [351, 189] on button "e" at bounding box center [356, 188] width 30 height 30
click at [356, 237] on button "n" at bounding box center [356, 230] width 30 height 30
click at [235, 267] on button "t" at bounding box center [229, 272] width 30 height 30
click at [572, 366] on video "Your browser must support playing .mp4 files to use Literably. Please try using…" at bounding box center [580, 351] width 121 height 121
click at [583, 359] on video "Your browser must support playing .mp4 files to use Literably. Please try using…" at bounding box center [580, 351] width 121 height 121
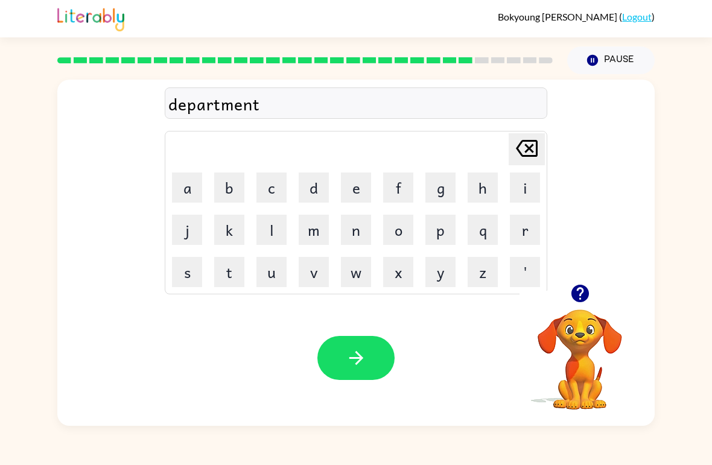
click at [557, 400] on video "Your browser must support playing .mp4 files to use Literably. Please try using…" at bounding box center [580, 351] width 121 height 121
click at [354, 345] on button "button" at bounding box center [355, 358] width 77 height 44
click at [189, 271] on button "s" at bounding box center [187, 272] width 30 height 30
click at [273, 222] on button "l" at bounding box center [272, 230] width 30 height 30
click at [523, 184] on button "i" at bounding box center [525, 188] width 30 height 30
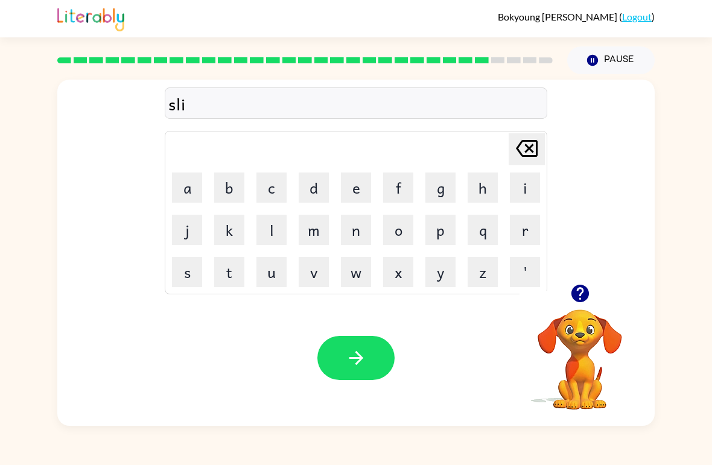
click at [582, 299] on icon "button" at bounding box center [580, 294] width 18 height 18
click at [227, 268] on button "t" at bounding box center [229, 272] width 30 height 30
click at [355, 186] on button "e" at bounding box center [356, 188] width 30 height 30
click at [386, 354] on button "button" at bounding box center [355, 358] width 77 height 44
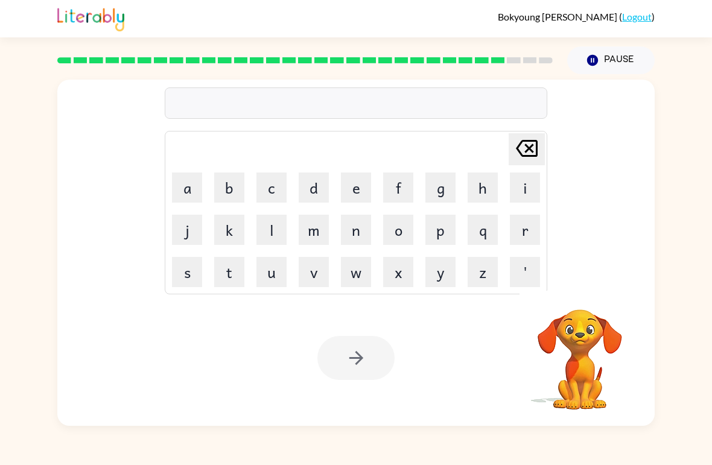
click at [274, 218] on button "l" at bounding box center [272, 230] width 30 height 30
click at [523, 159] on icon "[PERSON_NAME] last character input" at bounding box center [526, 148] width 29 height 29
click at [275, 275] on button "u" at bounding box center [272, 272] width 30 height 30
click at [354, 228] on button "n" at bounding box center [356, 230] width 30 height 30
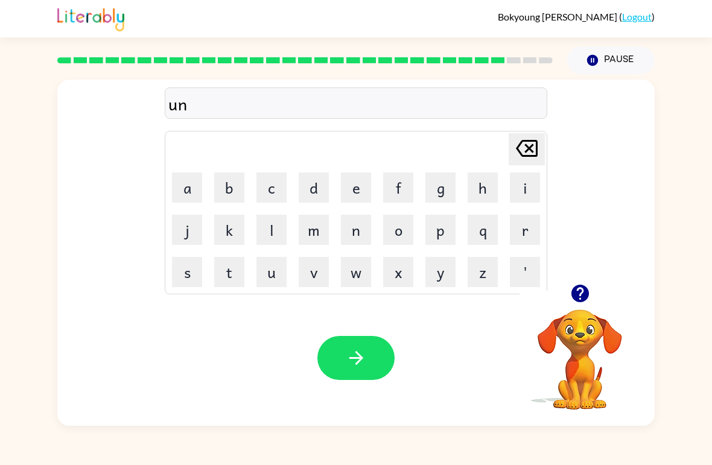
click at [527, 182] on button "i" at bounding box center [525, 188] width 30 height 30
click at [322, 260] on button "v" at bounding box center [314, 272] width 30 height 30
click at [360, 185] on button "e" at bounding box center [356, 188] width 30 height 30
click at [520, 232] on button "r" at bounding box center [525, 230] width 30 height 30
click at [181, 279] on button "s" at bounding box center [187, 272] width 30 height 30
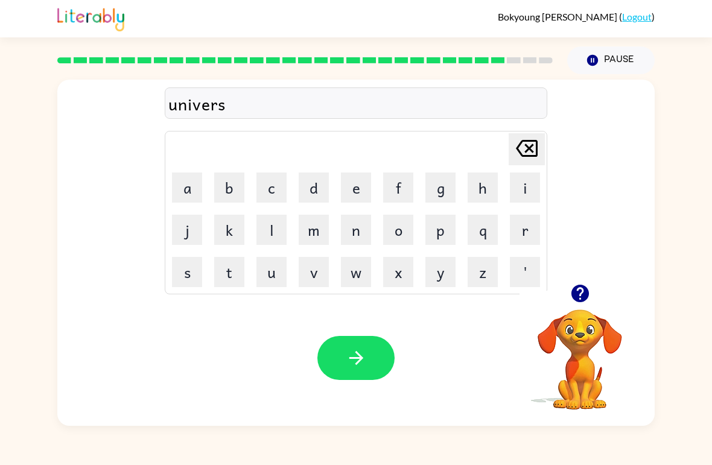
click at [345, 186] on button "e" at bounding box center [356, 188] width 30 height 30
click at [270, 229] on button "l" at bounding box center [272, 230] width 30 height 30
click at [354, 349] on icon "button" at bounding box center [356, 358] width 21 height 21
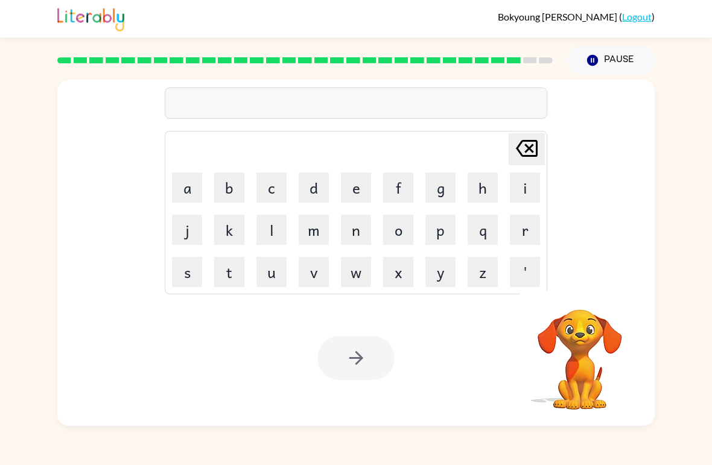
click at [188, 273] on button "s" at bounding box center [187, 272] width 30 height 30
click at [531, 181] on button "i" at bounding box center [525, 188] width 30 height 30
click at [275, 229] on button "l" at bounding box center [272, 230] width 30 height 30
click at [325, 271] on button "v" at bounding box center [314, 272] width 30 height 30
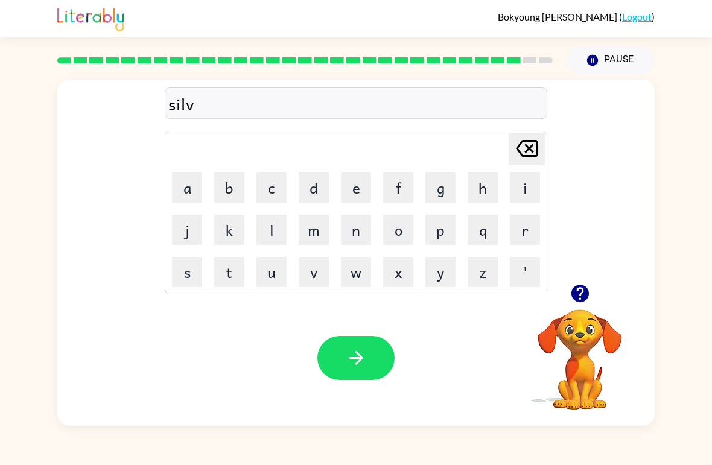
click at [356, 186] on button "e" at bounding box center [356, 188] width 30 height 30
click at [517, 232] on button "r" at bounding box center [525, 230] width 30 height 30
click at [360, 275] on button "w" at bounding box center [356, 272] width 30 height 30
click at [477, 188] on button "h" at bounding box center [483, 188] width 30 height 30
click at [358, 190] on button "e" at bounding box center [356, 188] width 30 height 30
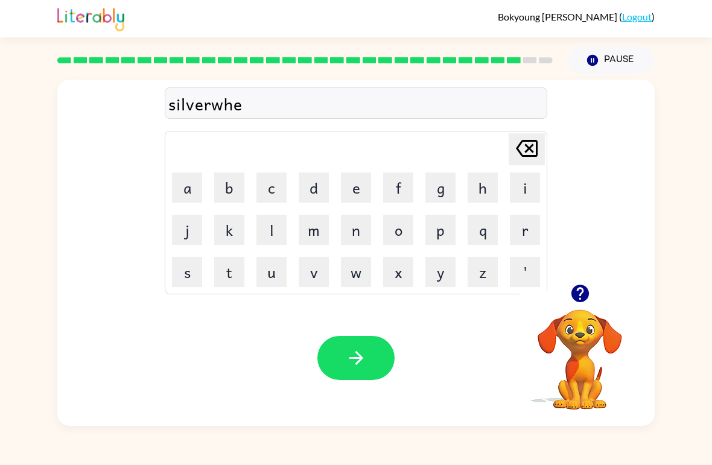
click at [527, 235] on button "r" at bounding box center [525, 230] width 30 height 30
click at [354, 183] on button "e" at bounding box center [356, 188] width 30 height 30
click at [350, 361] on icon "button" at bounding box center [356, 358] width 21 height 21
click at [175, 195] on button "a" at bounding box center [187, 188] width 30 height 30
click at [273, 192] on button "c" at bounding box center [272, 188] width 30 height 30
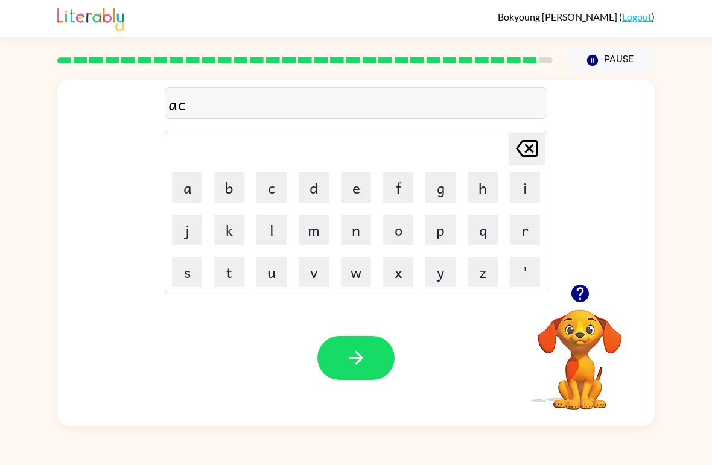
click at [410, 224] on button "o" at bounding box center [398, 230] width 30 height 30
click at [274, 266] on button "u" at bounding box center [272, 272] width 30 height 30
click at [356, 231] on button "n" at bounding box center [356, 230] width 30 height 30
click at [232, 275] on button "t" at bounding box center [229, 272] width 30 height 30
click at [573, 283] on button "button" at bounding box center [580, 293] width 31 height 31
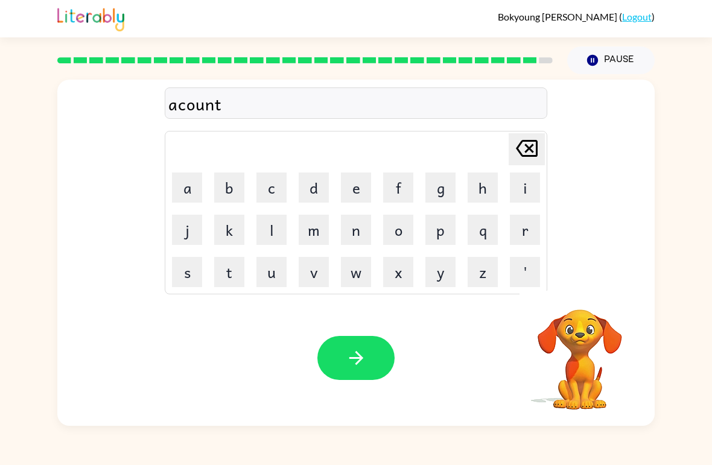
click at [359, 188] on button "e" at bounding box center [356, 188] width 30 height 30
click at [349, 366] on icon "button" at bounding box center [356, 358] width 21 height 21
click at [534, 223] on button "r" at bounding box center [525, 230] width 30 height 30
